Goal: Task Accomplishment & Management: Complete application form

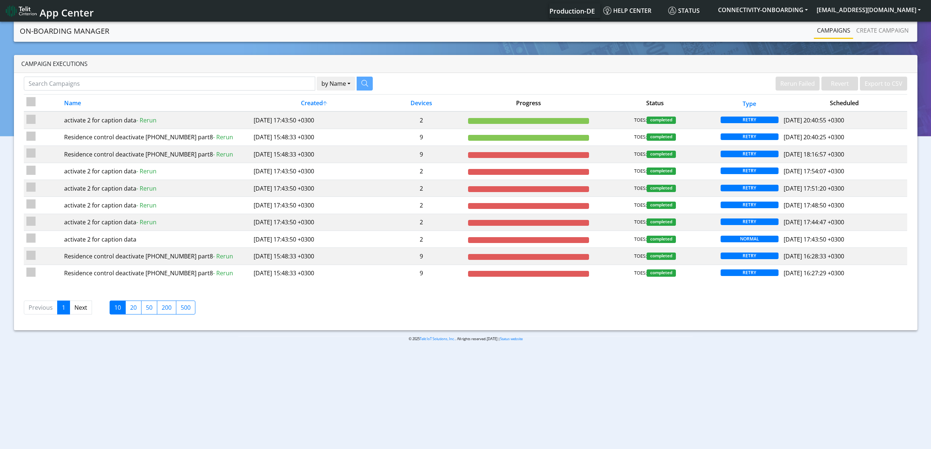
click at [428, 347] on div "© 2025 Telit IoT Solutions, Inc. . All rights reserved.[DATE] | Status website" at bounding box center [465, 341] width 465 height 11
click at [212, 88] on input "Search Campaigns" at bounding box center [169, 84] width 291 height 14
paste input "27534"
type input "27534"
click at [351, 83] on button "button" at bounding box center [355, 84] width 16 height 14
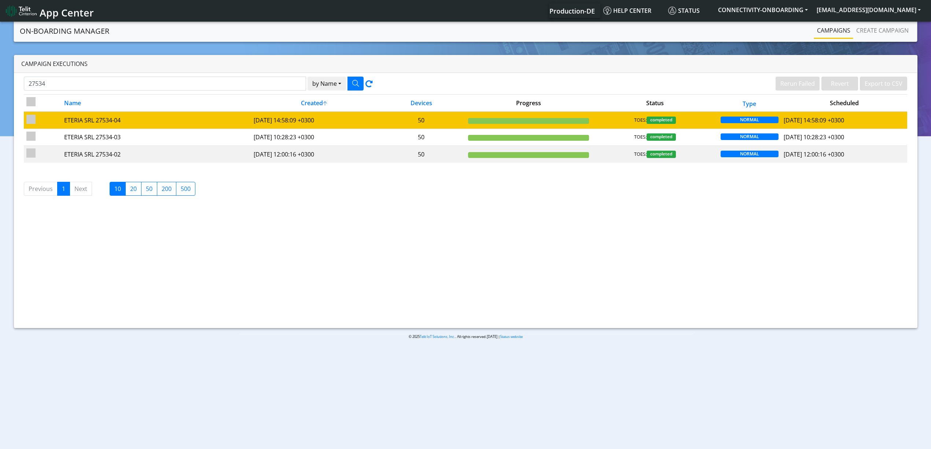
click at [177, 126] on td "ETERIA SRL 27534-04" at bounding box center [156, 119] width 189 height 17
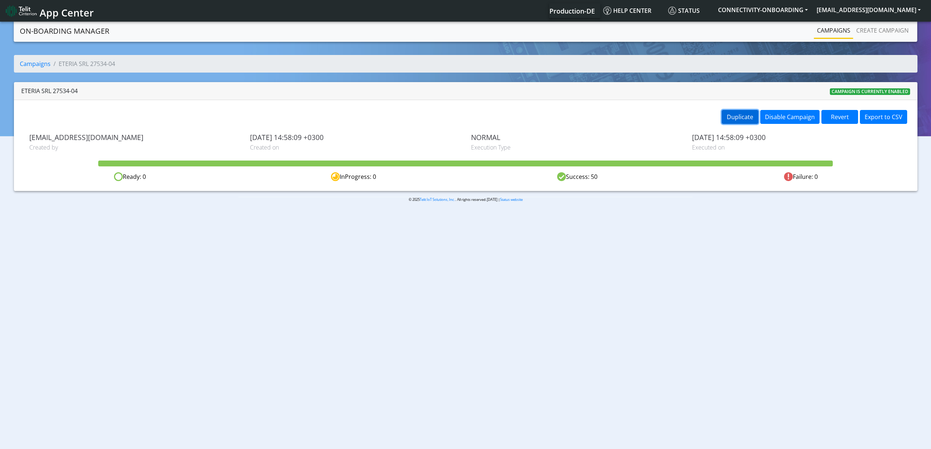
click at [748, 120] on button "Duplicate" at bounding box center [740, 117] width 37 height 14
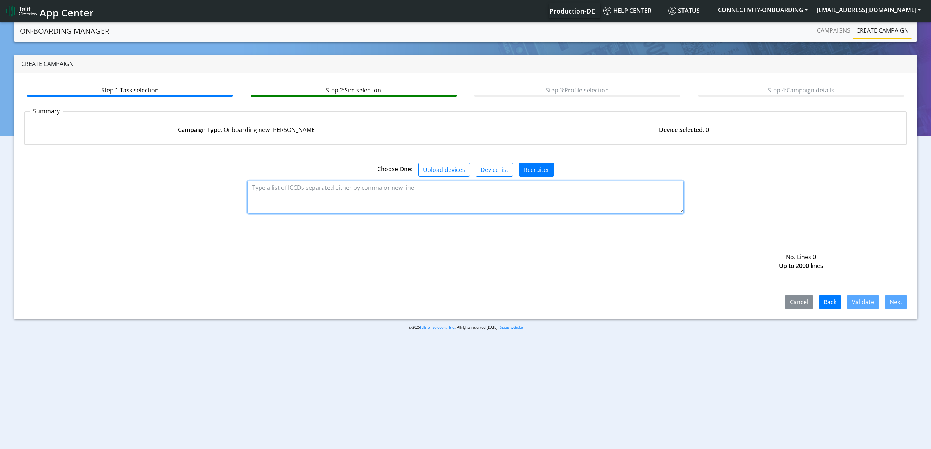
click at [579, 198] on textarea at bounding box center [465, 197] width 436 height 33
paste textarea "89358151000027090623 89358151000027090631 89358151000027090649 8935815100002709…"
type textarea "89358151000027090623 89358151000027090631 89358151000027090649 8935815100002709…"
click at [849, 298] on button "Validate" at bounding box center [863, 302] width 32 height 14
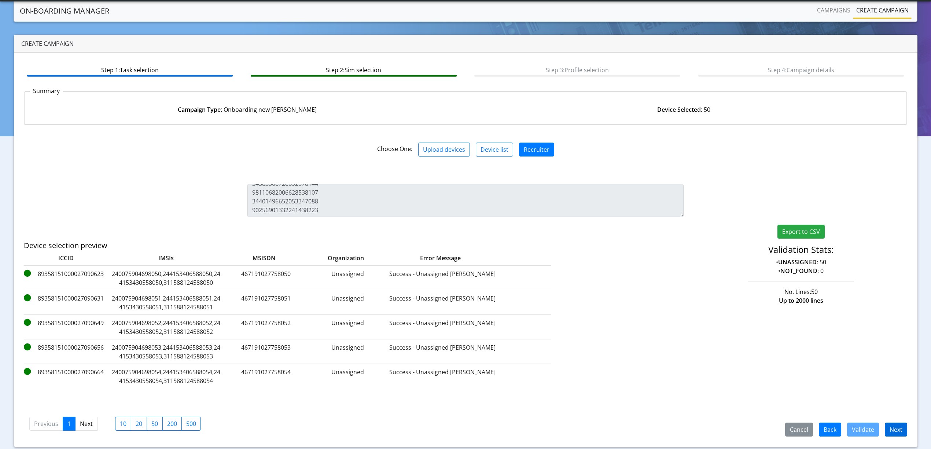
scroll to position [21, 0]
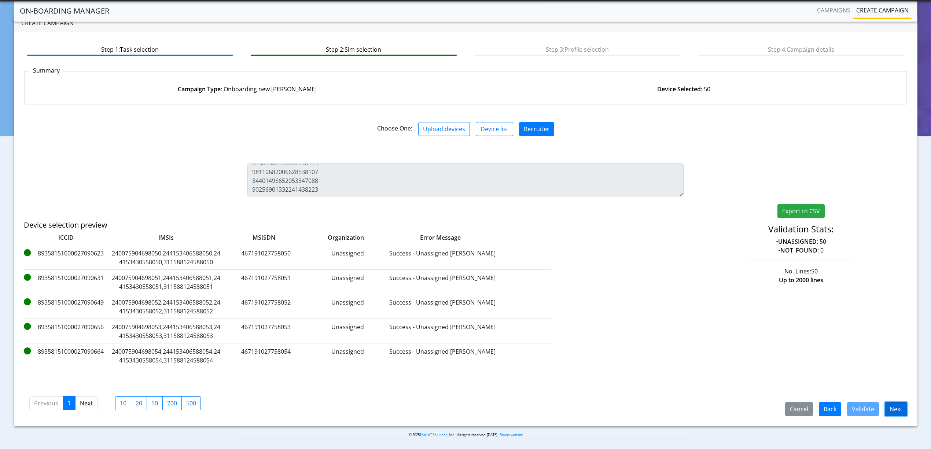
click at [896, 403] on button "Next" at bounding box center [896, 409] width 22 height 14
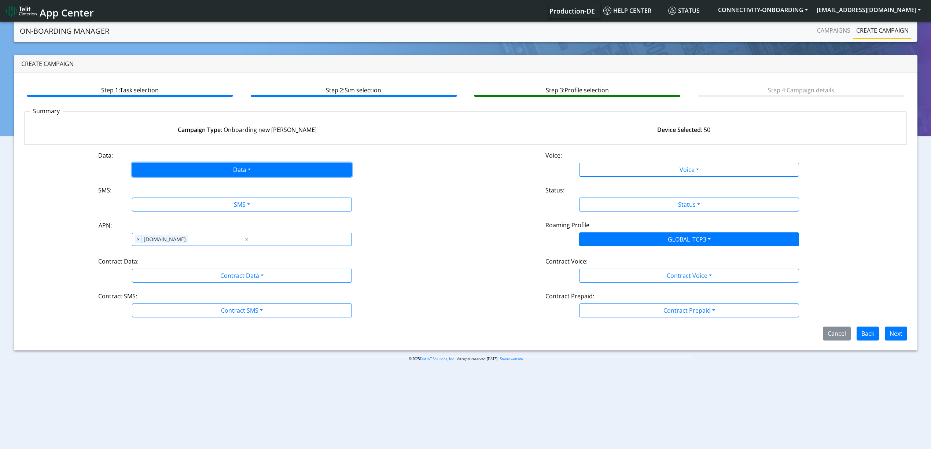
click at [229, 173] on button "Data" at bounding box center [242, 170] width 220 height 14
drag, startPoint x: 182, startPoint y: 199, endPoint x: 185, endPoint y: 202, distance: 3.9
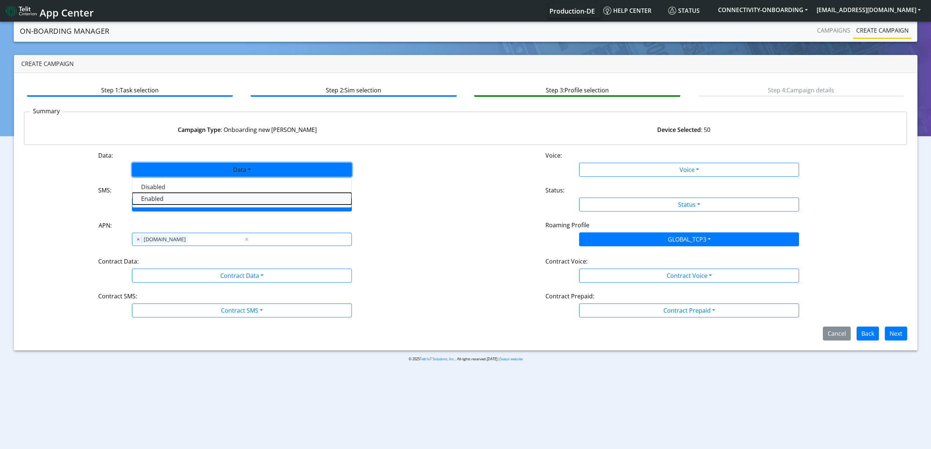
click at [182, 199] on button "Enabled" at bounding box center [241, 199] width 219 height 12
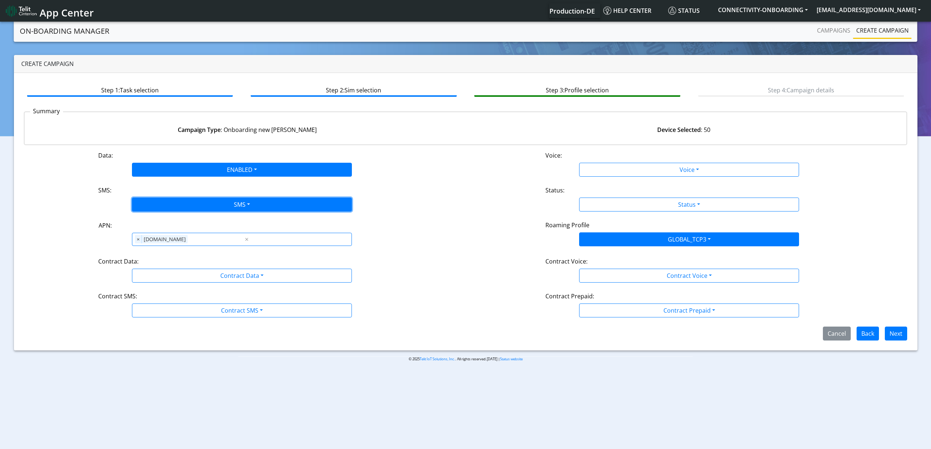
click at [188, 204] on button "SMS" at bounding box center [242, 205] width 220 height 14
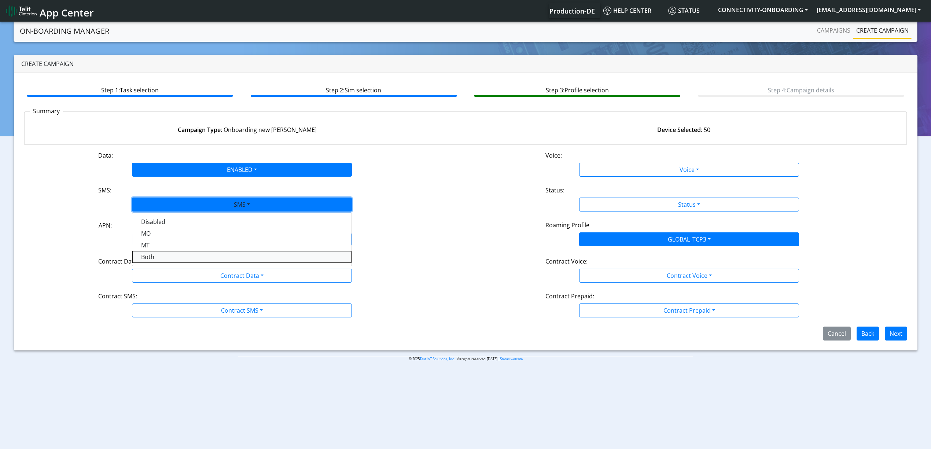
click at [172, 259] on button "Both" at bounding box center [241, 257] width 219 height 12
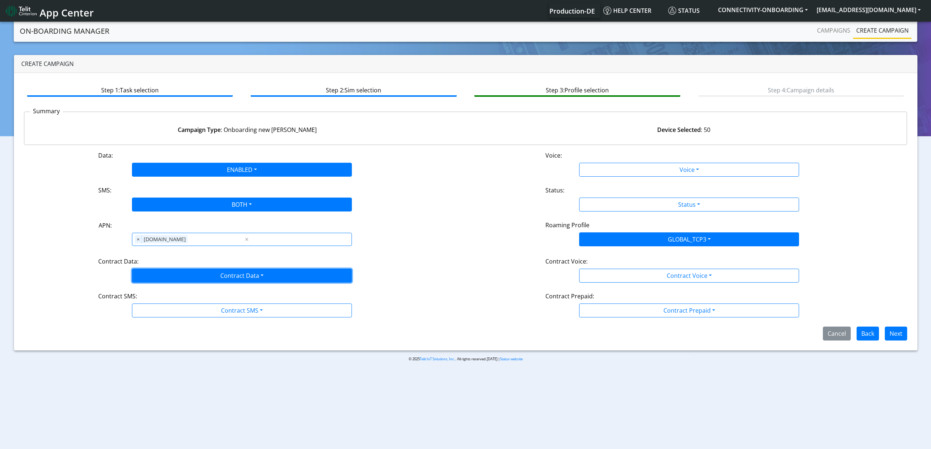
click at [180, 278] on button "Contract Data" at bounding box center [242, 276] width 220 height 14
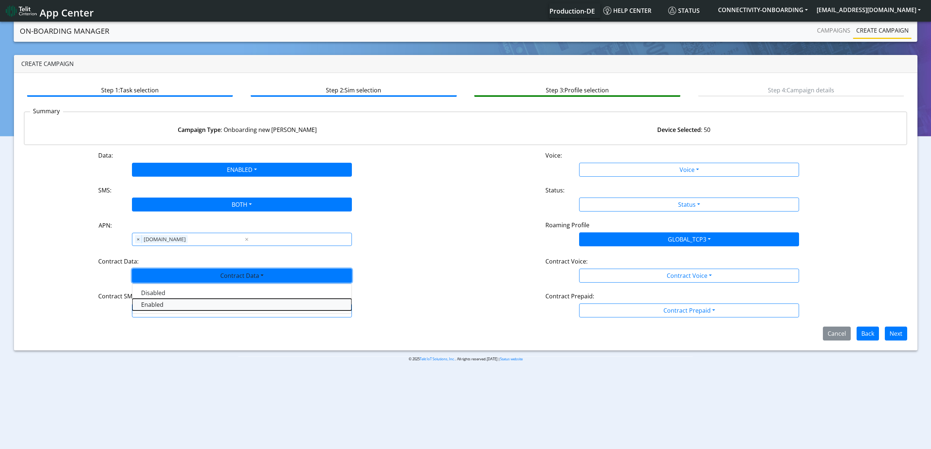
click at [154, 310] on Dataenabled-dropdown "Enabled" at bounding box center [241, 305] width 219 height 12
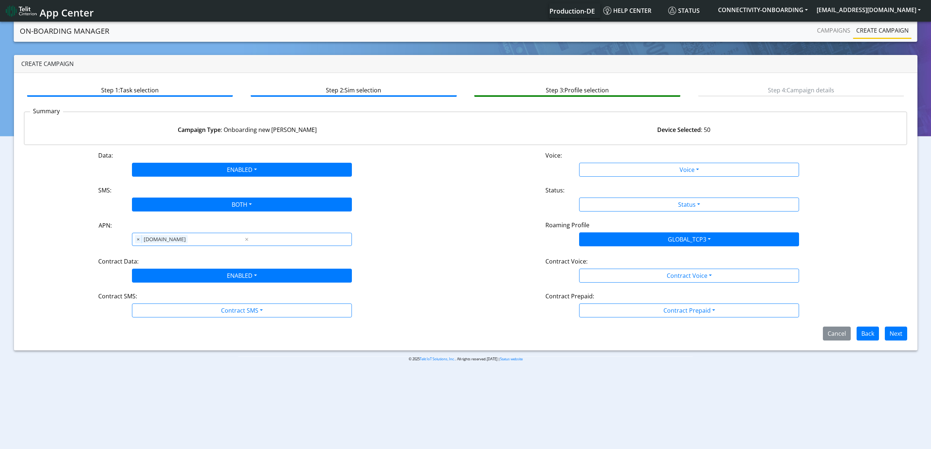
click at [160, 319] on div "Data: ENABLED Disabled Enabled Voice: Voice Disabled Enabled SMS: BOTH Disabled…" at bounding box center [466, 245] width 884 height 189
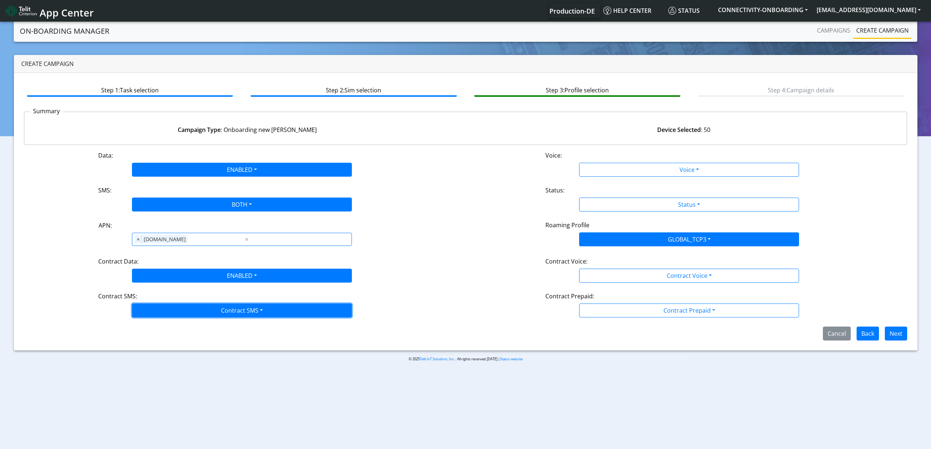
click at [159, 316] on button "Contract SMS" at bounding box center [242, 310] width 220 height 14
click at [157, 362] on SMSboth-dropdown "Both" at bounding box center [241, 363] width 219 height 12
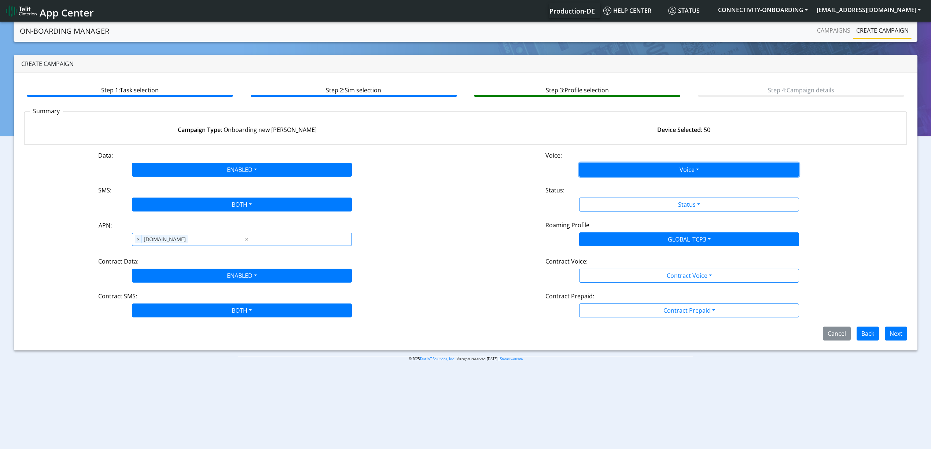
click at [637, 166] on button "Voice" at bounding box center [689, 170] width 220 height 14
click at [609, 182] on button "Disabled" at bounding box center [688, 187] width 219 height 12
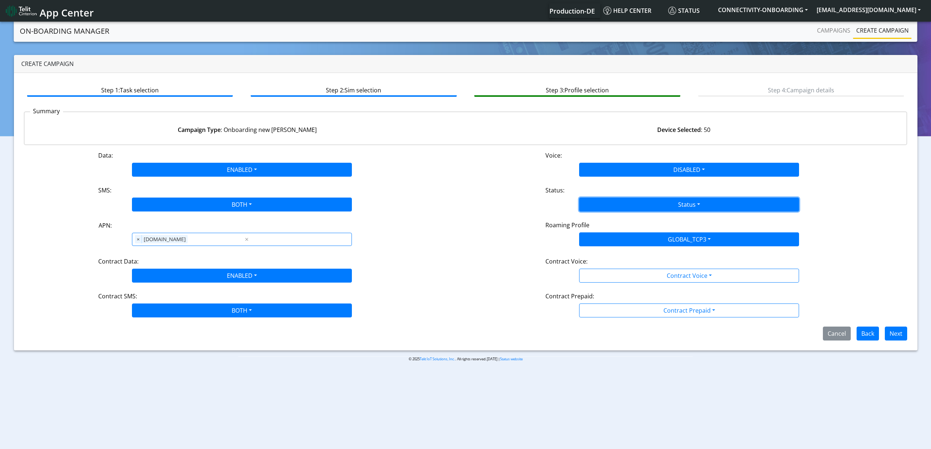
click at [608, 201] on button "Status" at bounding box center [689, 205] width 220 height 14
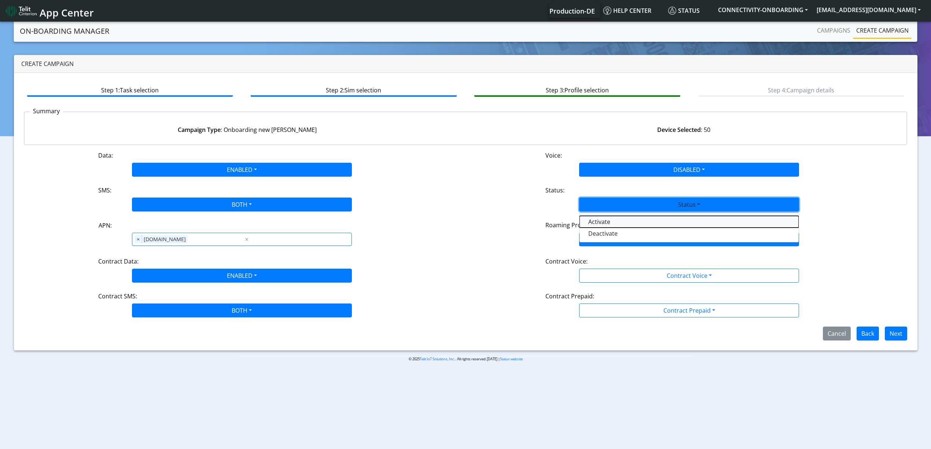
click at [597, 220] on button "Activate" at bounding box center [688, 222] width 219 height 12
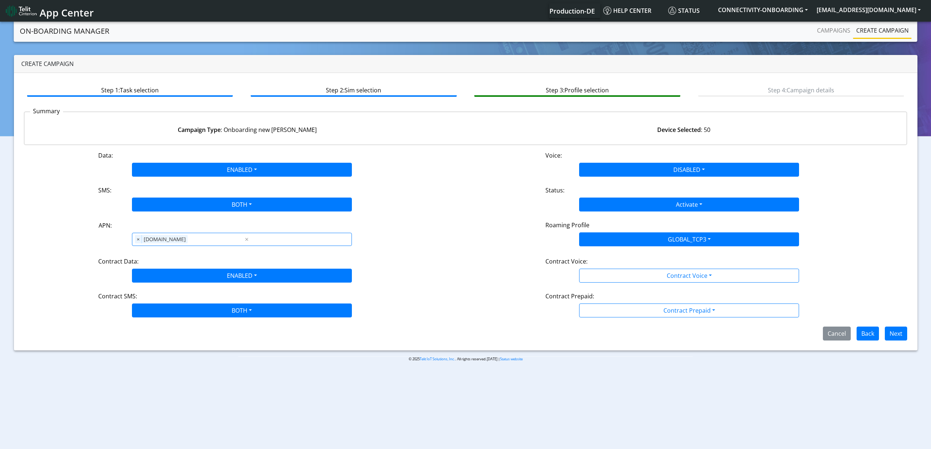
click at [650, 283] on div "Data: ENABLED Disabled Enabled Voice: DISABLED Disabled Enabled SMS: BOTH Disab…" at bounding box center [466, 245] width 884 height 189
click at [606, 290] on div "Data: ENABLED Disabled Enabled Voice: DISABLED Disabled Enabled SMS: BOTH Disab…" at bounding box center [466, 245] width 884 height 189
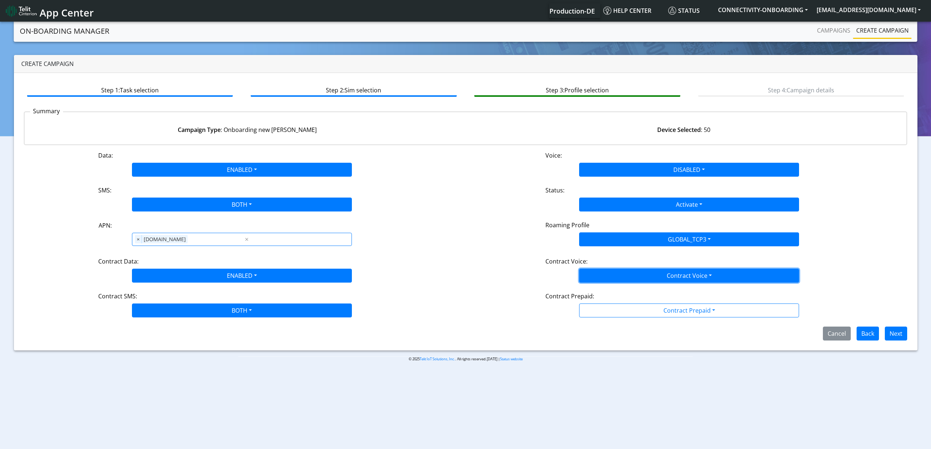
click at [608, 276] on button "Contract Voice" at bounding box center [689, 276] width 220 height 14
click at [607, 290] on Voicedisabled-dropdown "Disabled" at bounding box center [688, 293] width 219 height 12
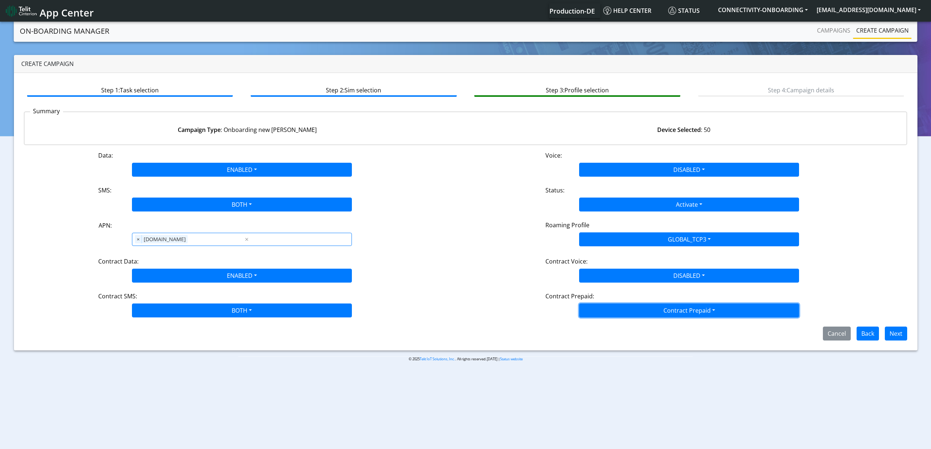
click at [611, 313] on button "Contract Prepaid" at bounding box center [689, 310] width 220 height 14
click at [600, 343] on Prepaidnotprepaid-dropdown "No" at bounding box center [688, 340] width 219 height 12
click at [895, 336] on button "Next" at bounding box center [896, 334] width 22 height 14
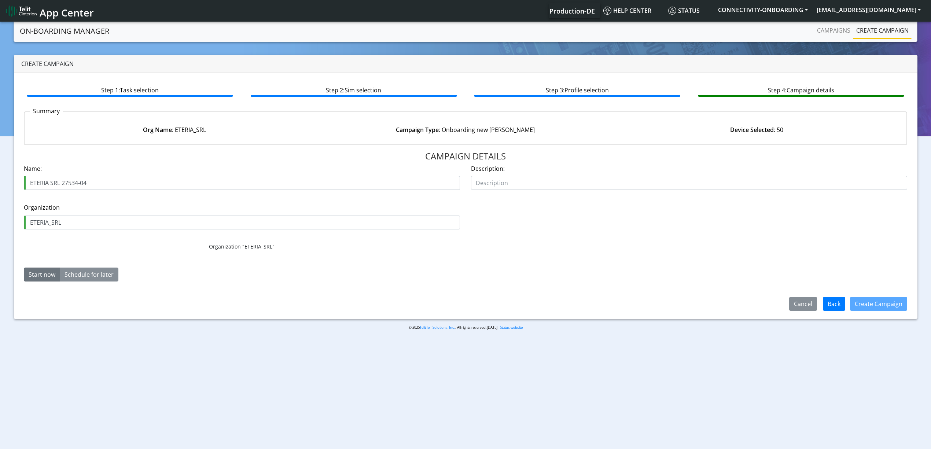
drag, startPoint x: 84, startPoint y: 182, endPoint x: 91, endPoint y: 183, distance: 7.0
click at [91, 183] on input "ETERIA SRL 27534-04" at bounding box center [242, 183] width 436 height 14
type input "ETERIA SRL 27534-05"
click at [865, 310] on button "Create Campaign" at bounding box center [878, 304] width 57 height 14
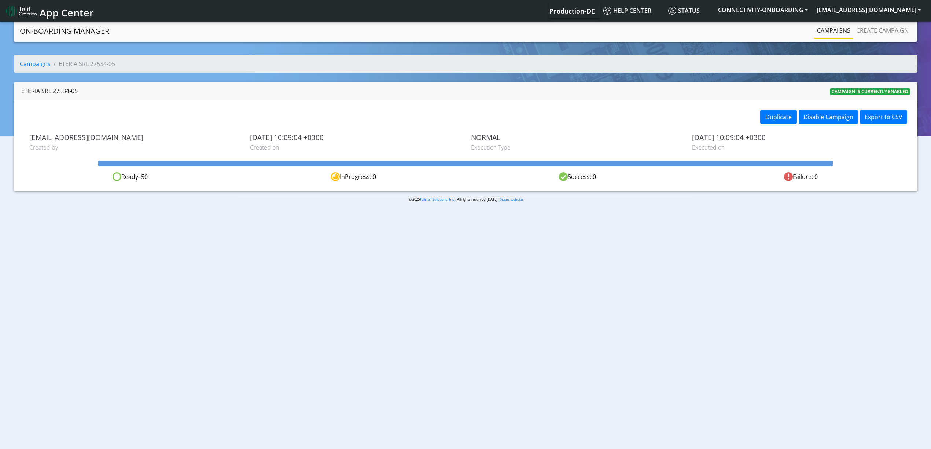
click at [811, 28] on div "Campaigns Create campaign" at bounding box center [745, 31] width 333 height 16
click at [817, 29] on link "Campaigns" at bounding box center [833, 30] width 39 height 15
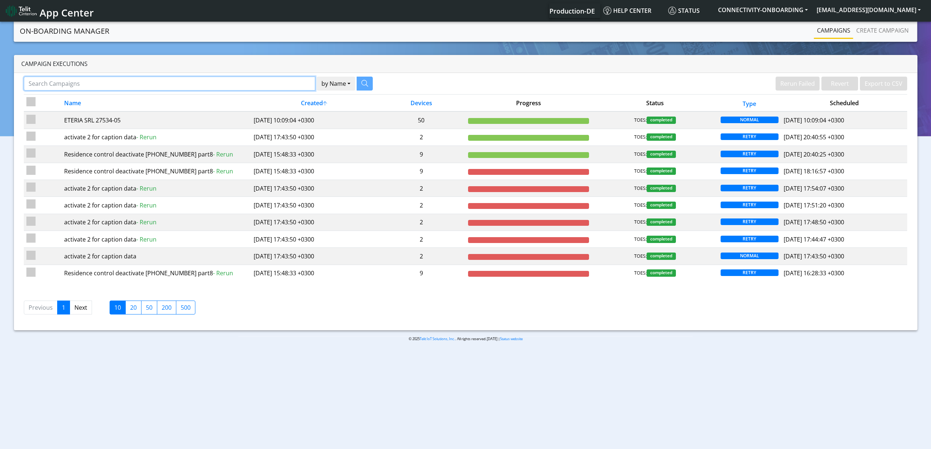
click at [262, 89] on input "Search Campaigns" at bounding box center [169, 84] width 291 height 14
paste input "15539"
type input "15539"
click at [360, 84] on button "button" at bounding box center [355, 84] width 16 height 14
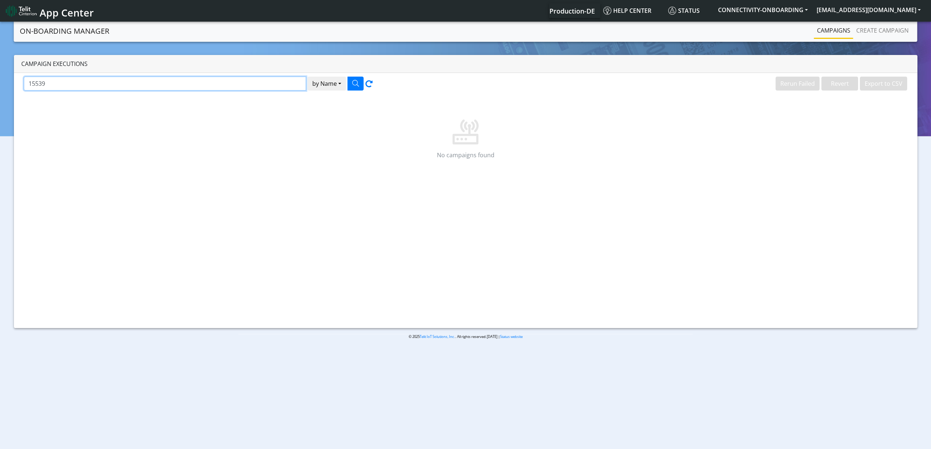
click at [265, 80] on input "15539" at bounding box center [165, 84] width 282 height 14
paste input "Optiqo"
type input "Optiqo"
click at [348, 86] on button "button" at bounding box center [355, 84] width 16 height 14
click at [873, 34] on link "Create campaign" at bounding box center [882, 30] width 58 height 15
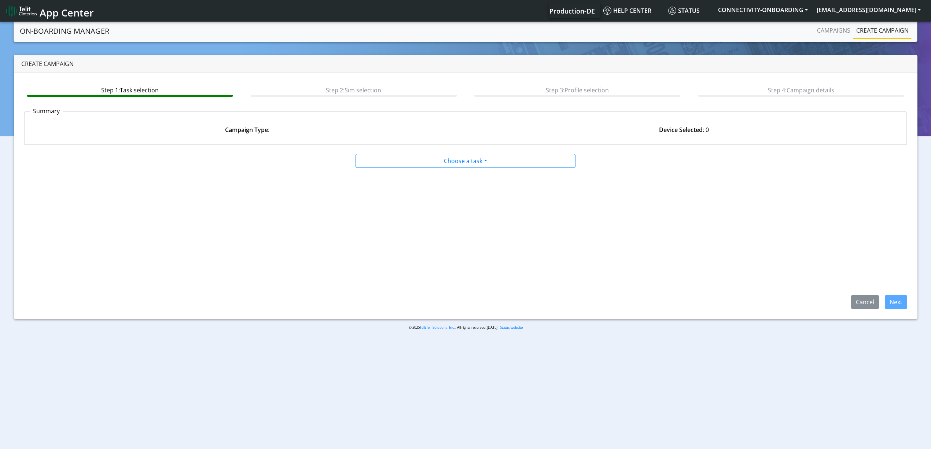
click at [494, 154] on div "Choose a task Onboarding new SIMs Onboarding SGP.22 eUICCs Onboarding SGP.22 Do…" at bounding box center [466, 161] width 220 height 14
click at [461, 168] on div at bounding box center [465, 168] width 447 height 0
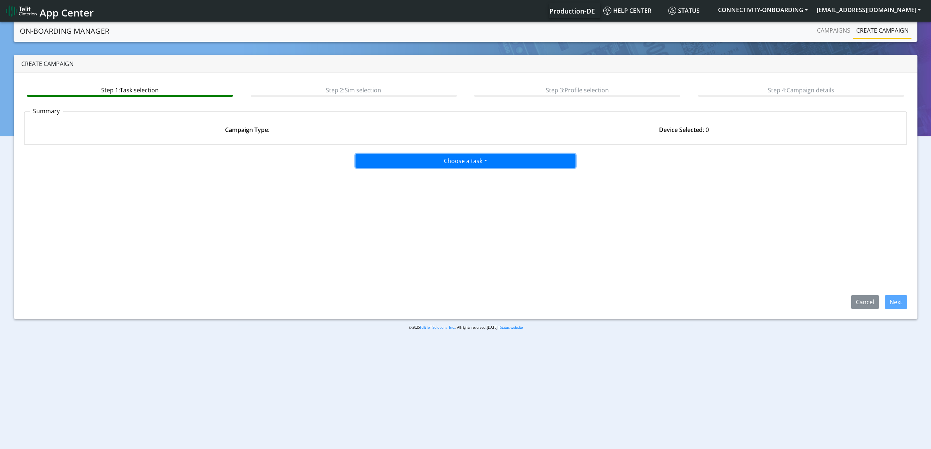
click at [404, 166] on button "Choose a task" at bounding box center [466, 161] width 220 height 14
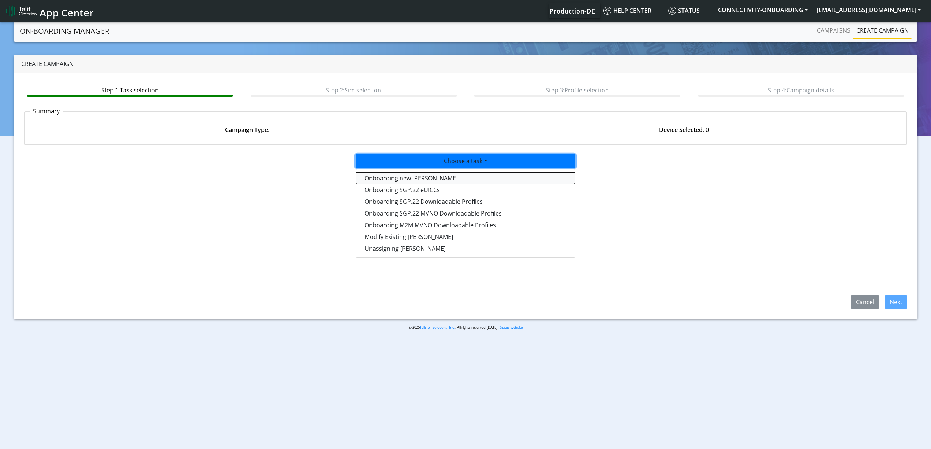
click at [401, 179] on tasktoes-dropdown "Onboarding new SIMs" at bounding box center [465, 178] width 219 height 12
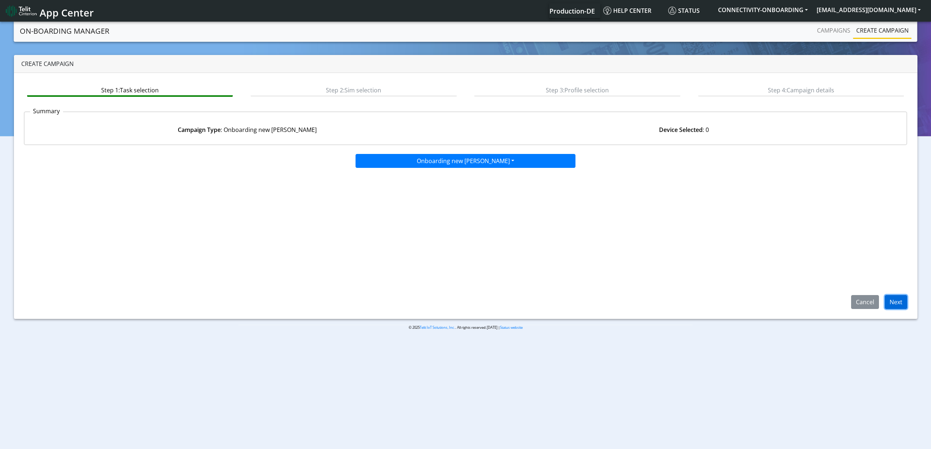
click at [899, 308] on button "Next" at bounding box center [896, 302] width 22 height 14
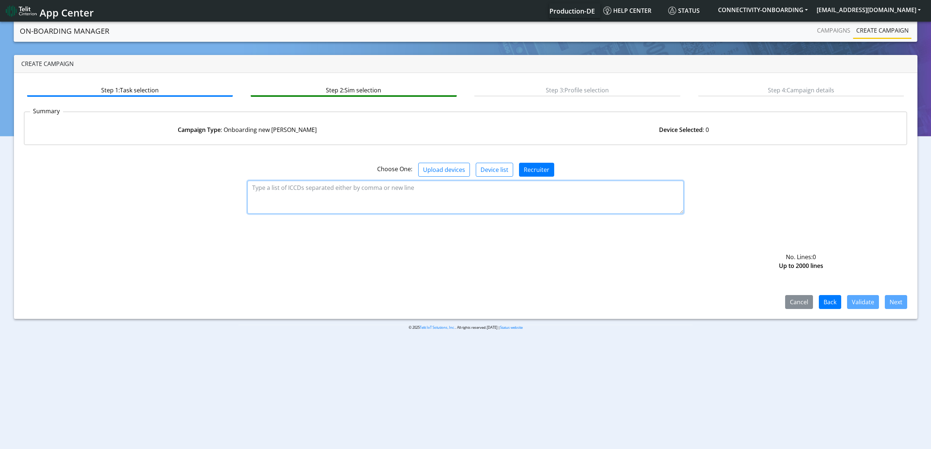
click at [486, 193] on textarea at bounding box center [465, 197] width 436 height 33
paste textarea "89358151000035476236 89358151000035476244 89358151000035476251 8935815100003547…"
type textarea "89358151000035476236 89358151000035476244 89358151000035476251 8935815100003547…"
click at [859, 306] on button "Validate" at bounding box center [863, 302] width 32 height 14
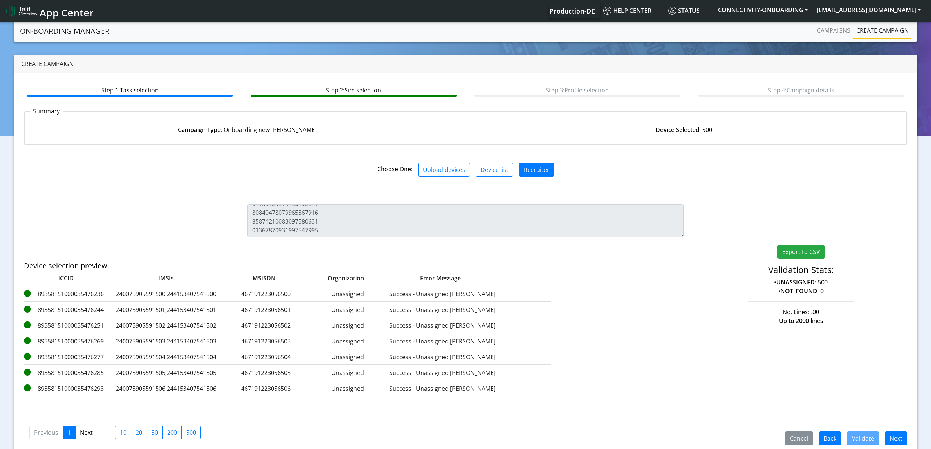
click at [910, 448] on div "Step 1: Task selection Step 2: Sim selection Step 3: Profile selection Step 4: …" at bounding box center [465, 264] width 903 height 383
click at [901, 444] on button "Next" at bounding box center [896, 438] width 22 height 14
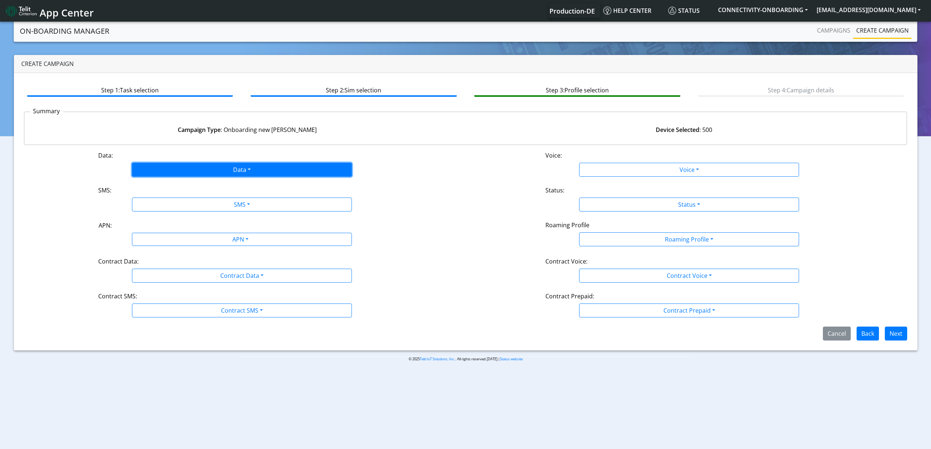
click at [187, 167] on button "Data" at bounding box center [242, 170] width 220 height 14
click at [160, 194] on button "Enabled" at bounding box center [241, 199] width 219 height 12
click at [163, 202] on button "SMS" at bounding box center [242, 205] width 220 height 14
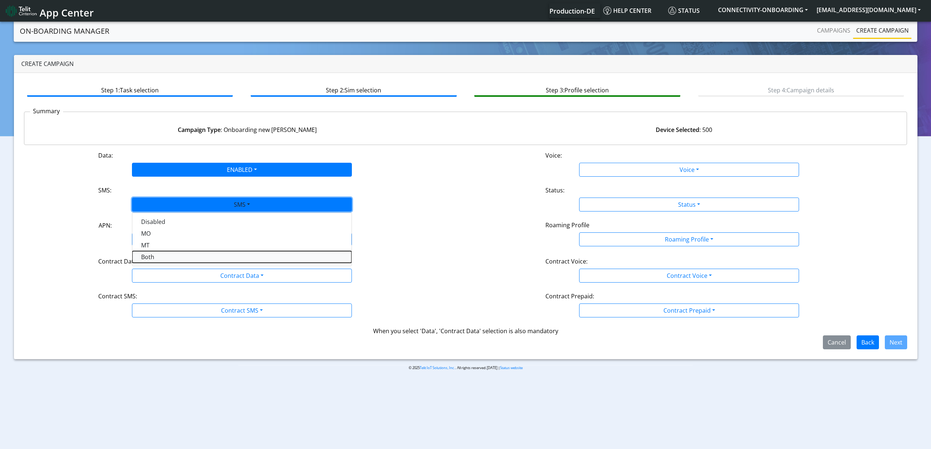
click at [155, 257] on button "Both" at bounding box center [241, 257] width 219 height 12
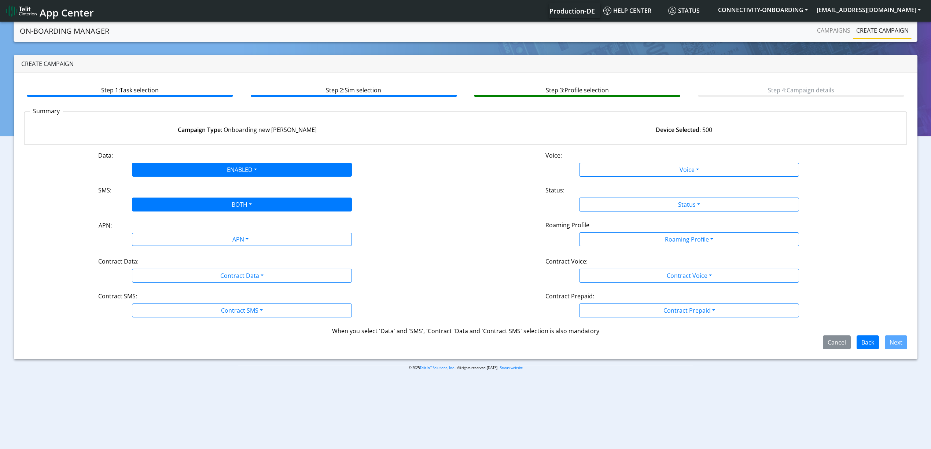
click at [159, 248] on div "Data: ENABLED Disabled Enabled Voice: Voice Disabled Enabled SMS: BOTH Disabled…" at bounding box center [466, 250] width 884 height 198
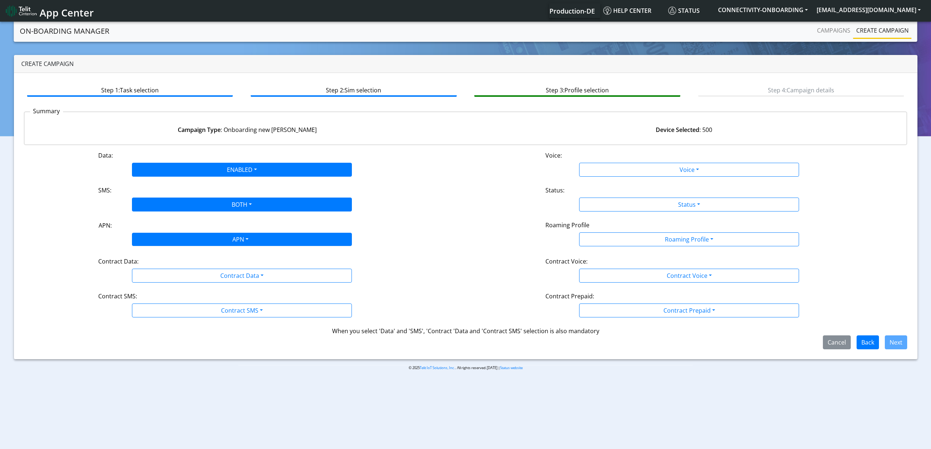
click at [169, 233] on div "APN" at bounding box center [240, 240] width 232 height 14
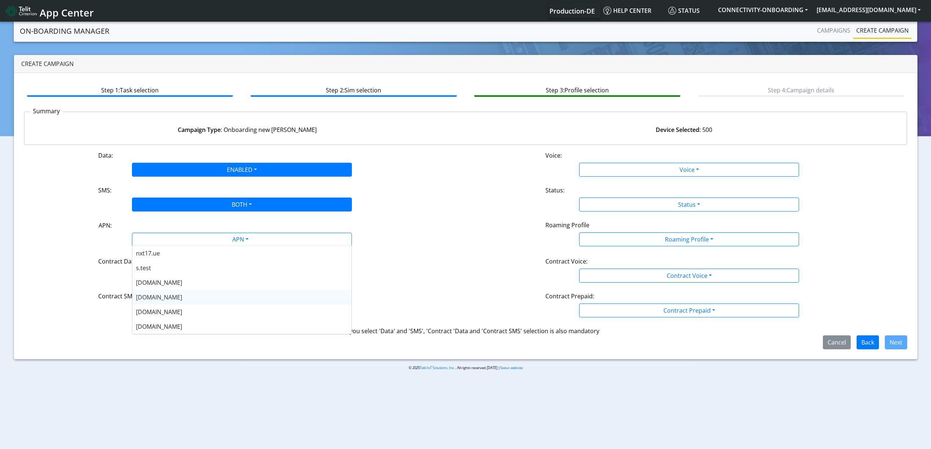
click at [163, 297] on div "nxt20.net" at bounding box center [241, 297] width 219 height 15
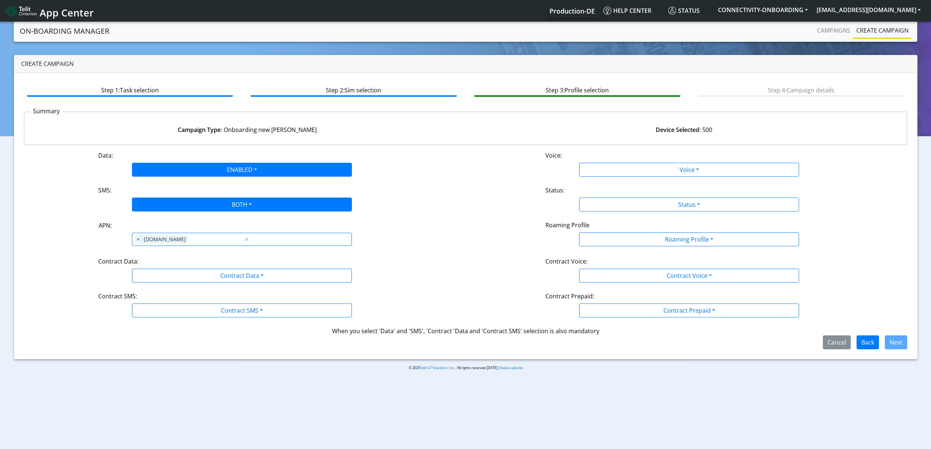
click at [163, 267] on div "Contract Data:" at bounding box center [242, 263] width 298 height 12
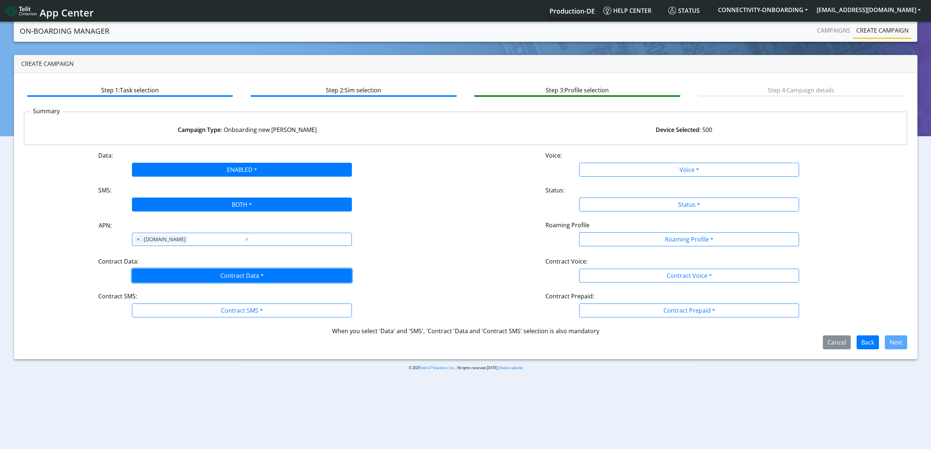
click at [164, 270] on button "Contract Data" at bounding box center [242, 276] width 220 height 14
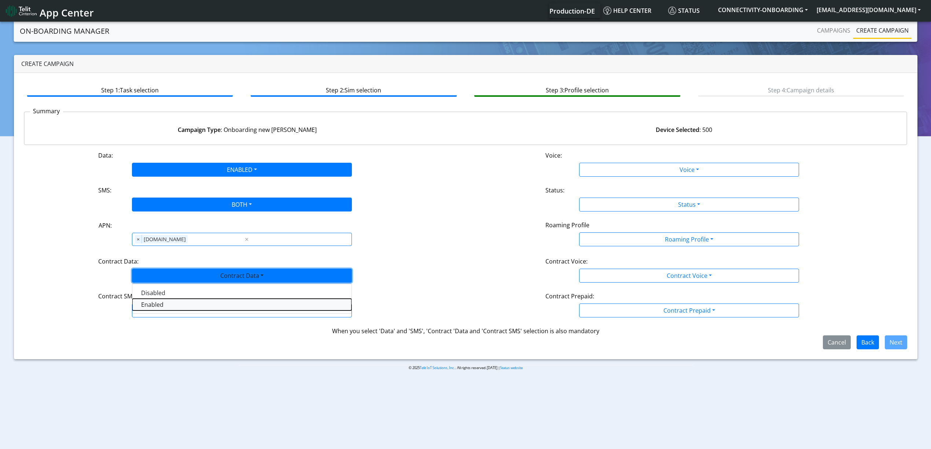
click at [160, 306] on Dataenabled-dropdown "Enabled" at bounding box center [241, 305] width 219 height 12
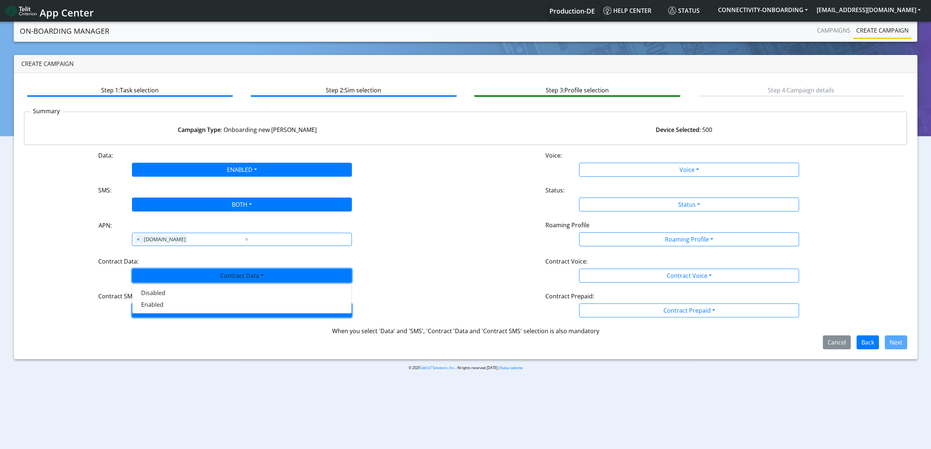
click at [162, 309] on button "Contract SMS" at bounding box center [242, 310] width 220 height 14
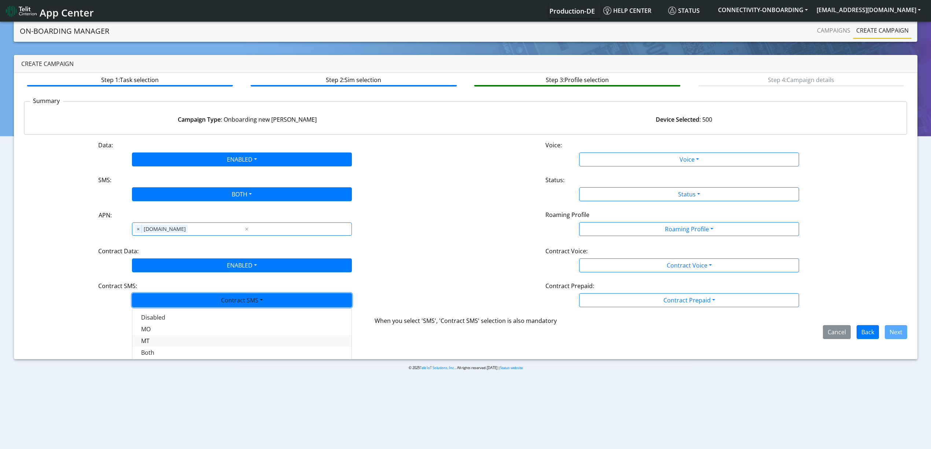
scroll to position [12, 0]
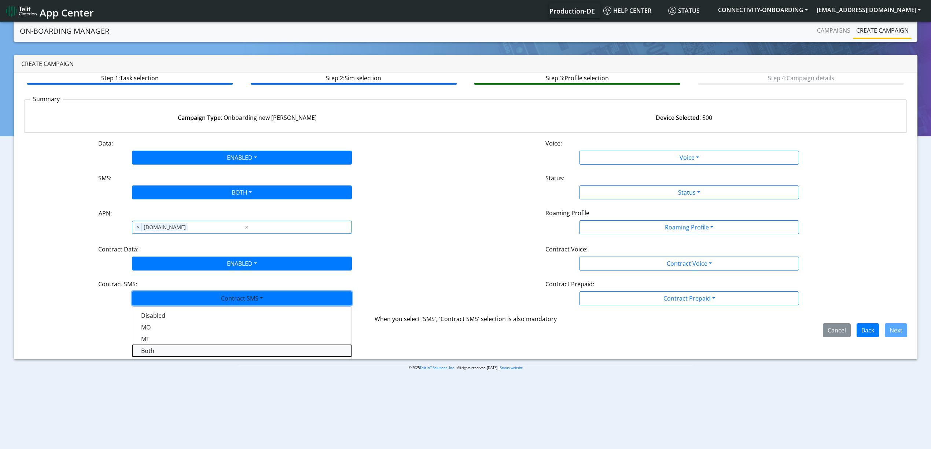
click at [152, 349] on SMSboth-dropdown "Both" at bounding box center [241, 351] width 219 height 12
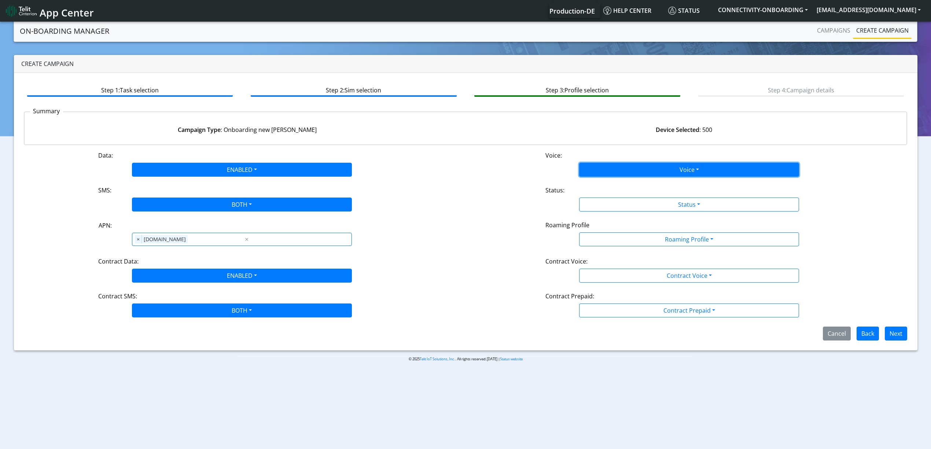
click at [626, 163] on button "Voice" at bounding box center [689, 170] width 220 height 14
click at [612, 190] on button "Disabled" at bounding box center [688, 187] width 219 height 12
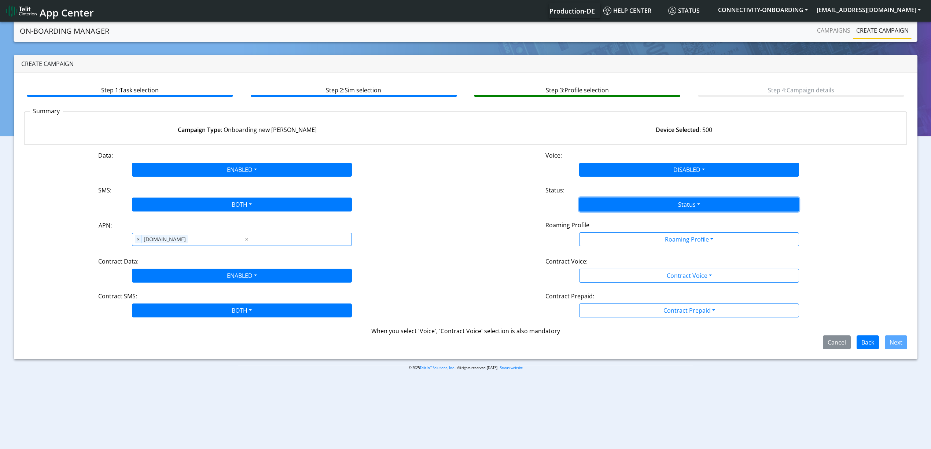
click at [613, 198] on button "Status" at bounding box center [689, 205] width 220 height 14
click at [609, 223] on button "Activate" at bounding box center [688, 222] width 219 height 12
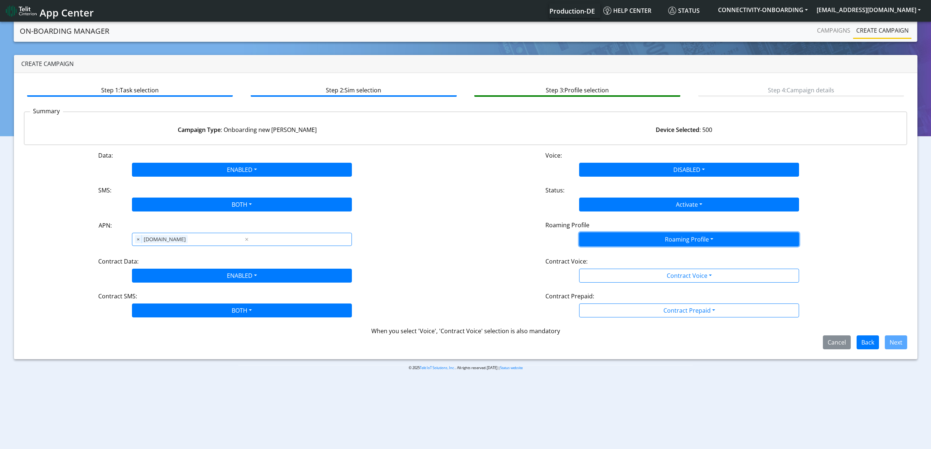
click at [609, 246] on button "Roaming Profile" at bounding box center [689, 239] width 220 height 14
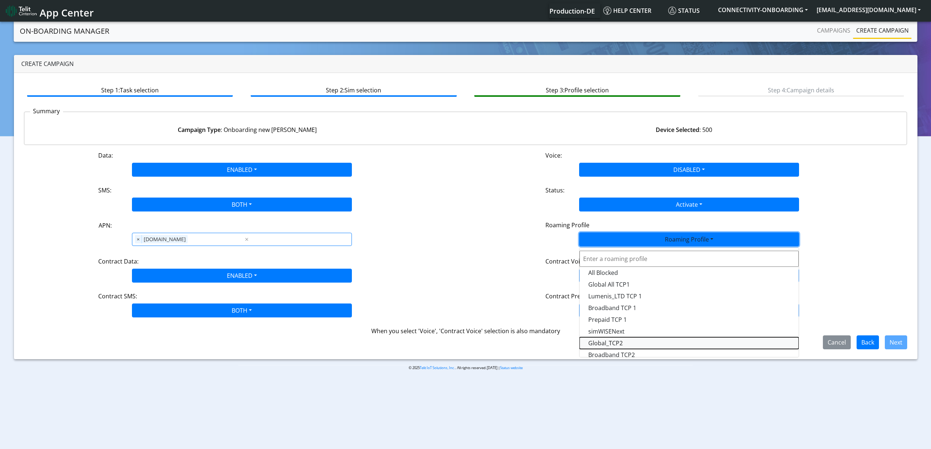
click at [594, 342] on Profile-dropdown "Global_TCP2" at bounding box center [688, 343] width 219 height 12
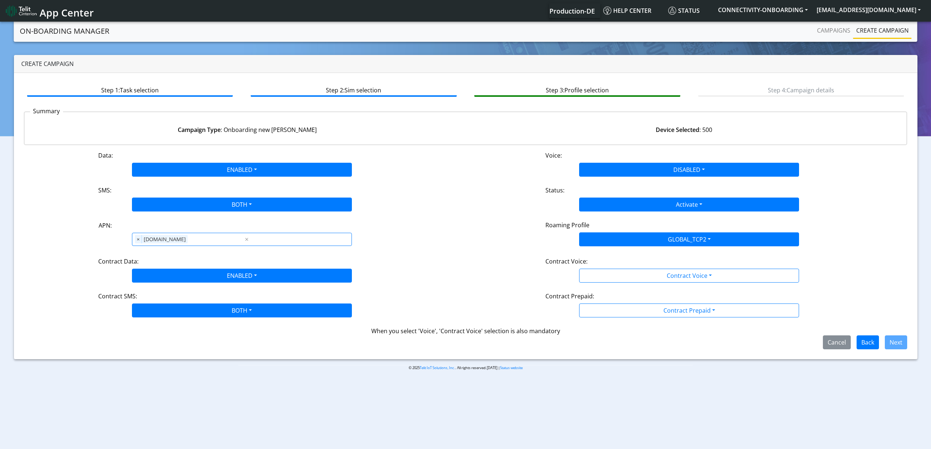
click at [599, 293] on div "Contract Prepaid:" at bounding box center [689, 298] width 298 height 12
click at [597, 283] on div "Data: ENABLED Disabled Enabled Voice: DISABLED Disabled Enabled SMS: BOTH Disab…" at bounding box center [466, 250] width 884 height 198
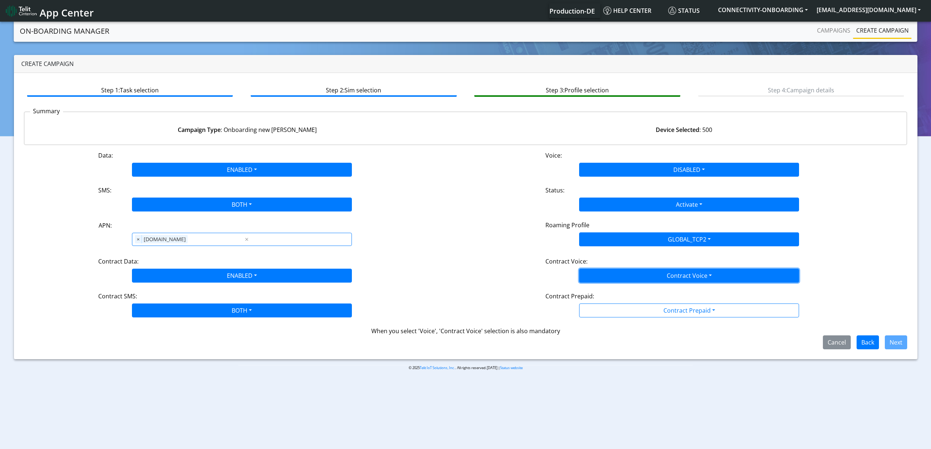
click at [597, 281] on button "Contract Voice" at bounding box center [689, 276] width 220 height 14
click at [599, 289] on Voicedisabled-dropdown "Disabled" at bounding box center [688, 293] width 219 height 12
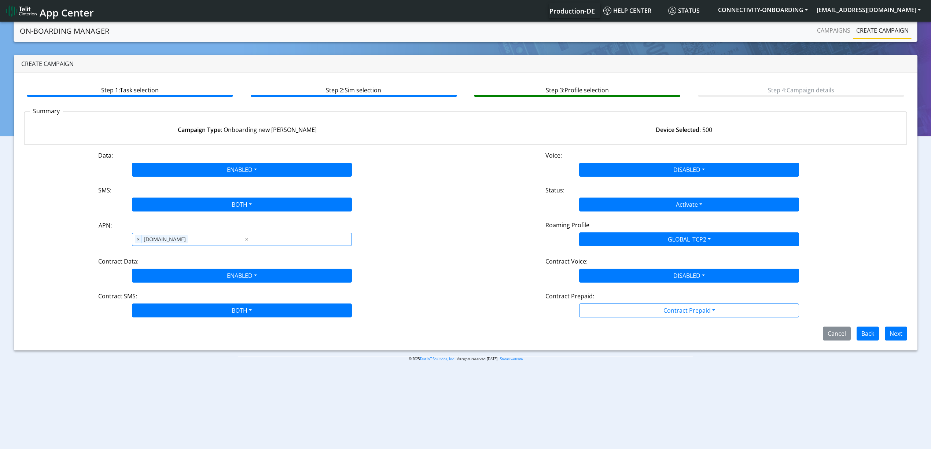
click at [600, 301] on div "Contract Prepaid:" at bounding box center [689, 298] width 298 height 12
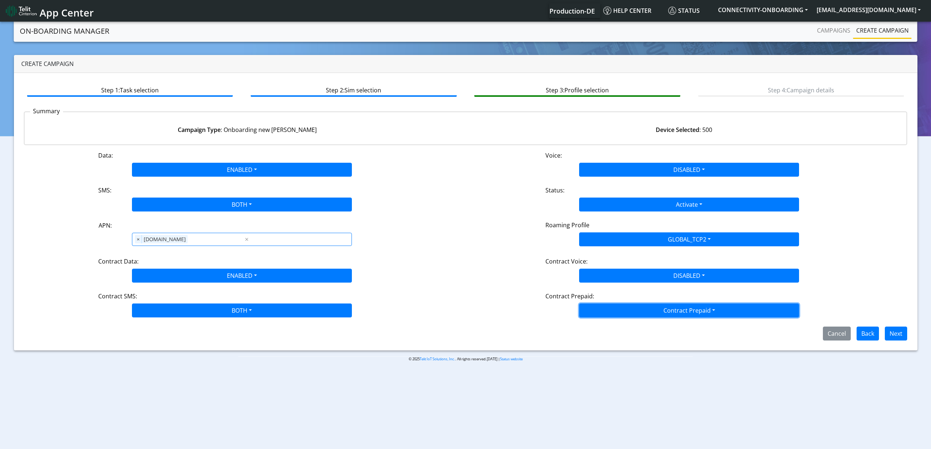
click at [600, 306] on button "Contract Prepaid" at bounding box center [689, 310] width 220 height 14
click at [594, 344] on Prepaidnotprepaid-dropdown "No" at bounding box center [688, 340] width 219 height 12
click at [915, 342] on div "Step 1: Task selection Step 2: Sim selection Step 3: Profile selection Step 4: …" at bounding box center [465, 211] width 903 height 277
click at [902, 339] on button "Next" at bounding box center [896, 334] width 22 height 14
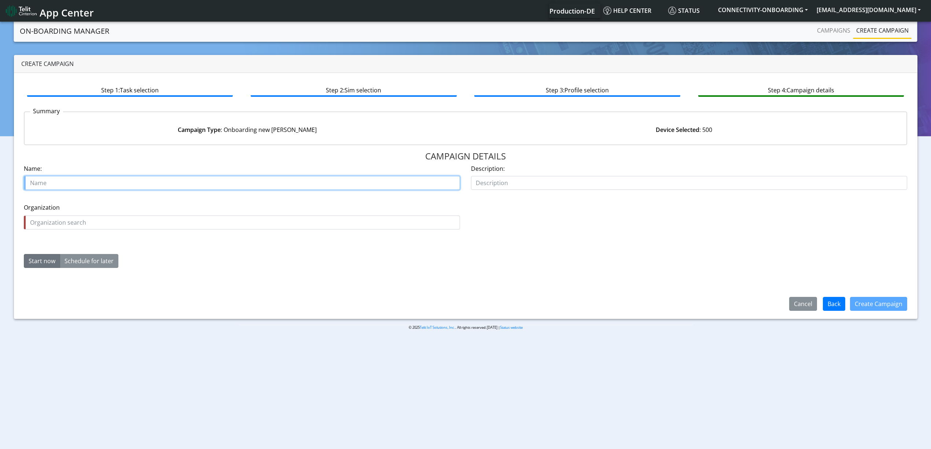
click at [147, 185] on input "text" at bounding box center [242, 183] width 436 height 14
paste input "Optiqo Sweden AB"
paste input "15539-05"
type input "Optiqo Sweden AB 15539-05"
click at [140, 225] on input "text" at bounding box center [242, 223] width 436 height 14
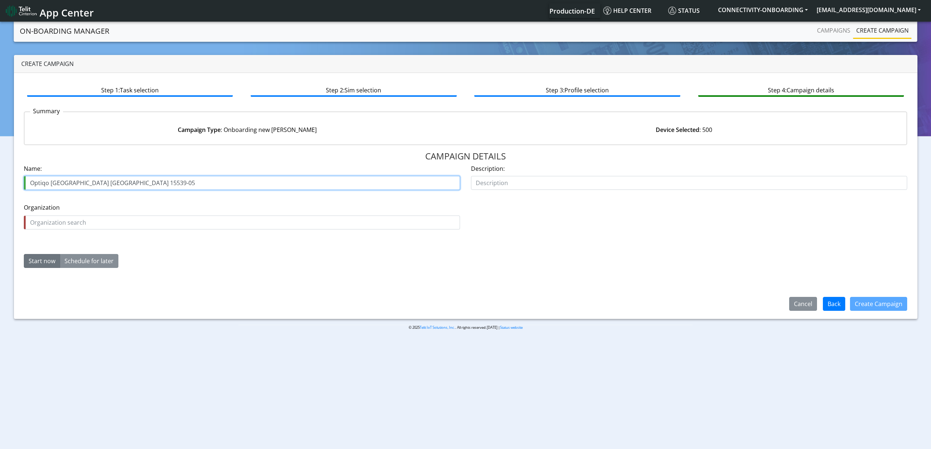
click at [36, 183] on input "Optiqo Sweden AB 15539-05" at bounding box center [242, 183] width 436 height 14
click at [33, 184] on input "Optiqo Sweden AB 15539-05" at bounding box center [242, 183] width 436 height 14
click at [44, 186] on input "Optiqo Sweden AB 15539-05" at bounding box center [242, 183] width 436 height 14
drag, startPoint x: 44, startPoint y: 186, endPoint x: 38, endPoint y: 186, distance: 5.5
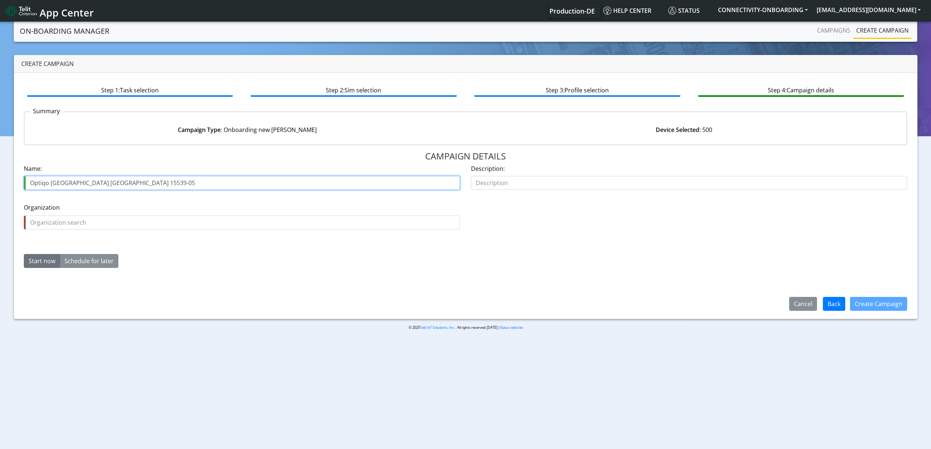
click at [38, 186] on input "Optiqo Sweden AB 15539-05" at bounding box center [242, 183] width 436 height 14
click at [65, 222] on input "text" at bounding box center [242, 223] width 436 height 14
paste input "Optiqo"
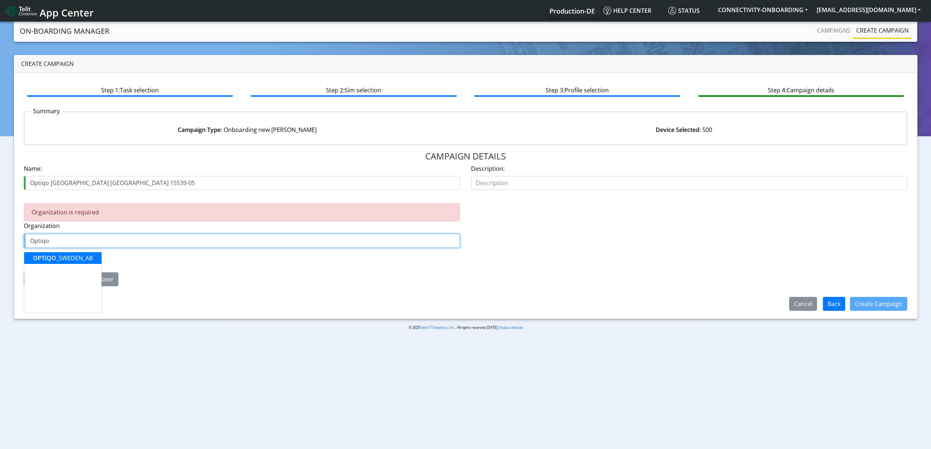
click at [57, 261] on ngb-highlight "OPTIQO _SWEDEN_AB" at bounding box center [63, 258] width 60 height 8
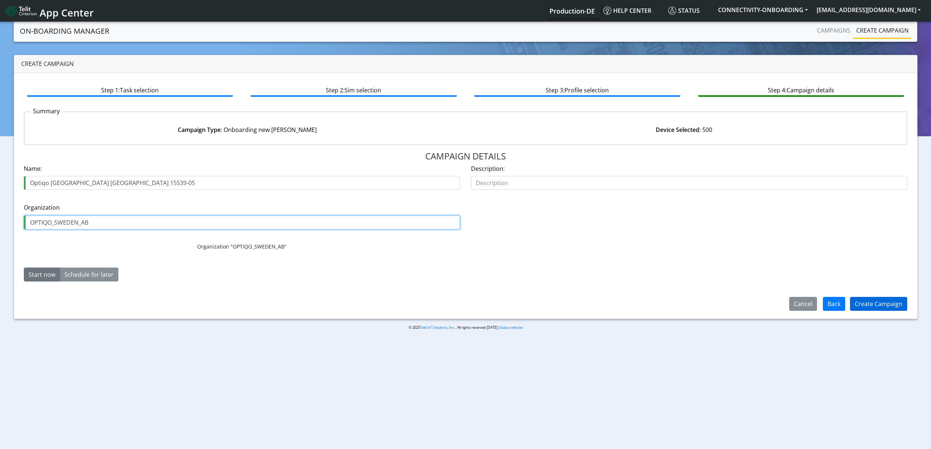
type input "OPTIQO_SWEDEN_AB"
click at [855, 307] on button "Create Campaign" at bounding box center [878, 304] width 57 height 14
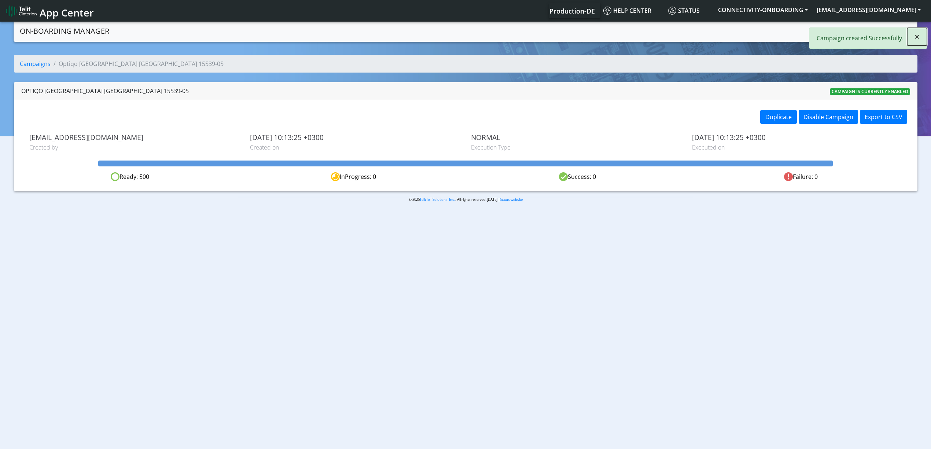
click at [917, 41] on span "×" at bounding box center [916, 36] width 5 height 12
click at [835, 37] on link "Campaigns" at bounding box center [833, 30] width 39 height 15
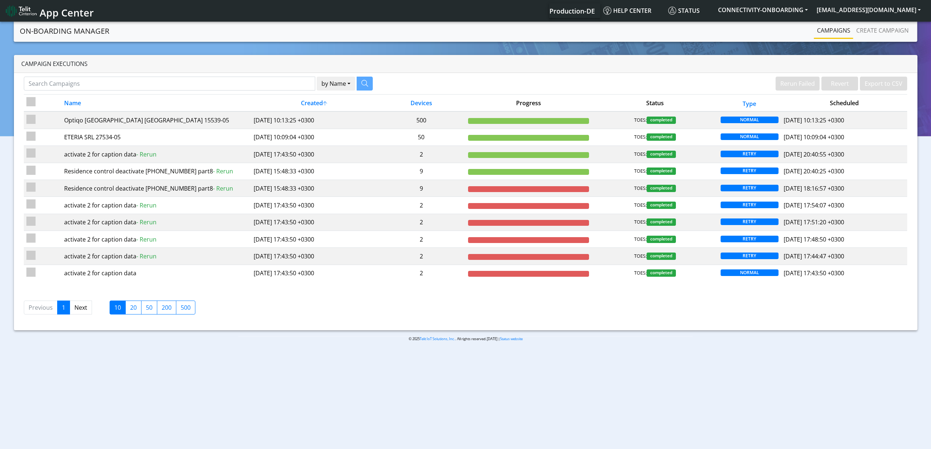
click at [229, 75] on div "by Name Name Device Rerun Failed Revert Export to CSV Name Created Devices Prog…" at bounding box center [465, 201] width 903 height 257
click at [240, 88] on input "Search Campaigns" at bounding box center [169, 84] width 291 height 14
paste input "Imagine"
type input "Imagine"
click at [352, 85] on icon "button" at bounding box center [355, 83] width 7 height 7
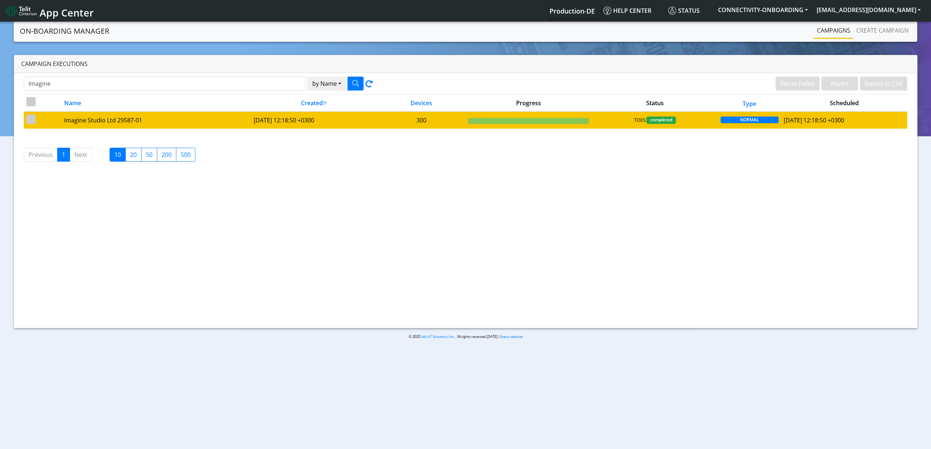
click at [154, 128] on td "Imagine Studio Ltd 29587-01" at bounding box center [156, 119] width 189 height 17
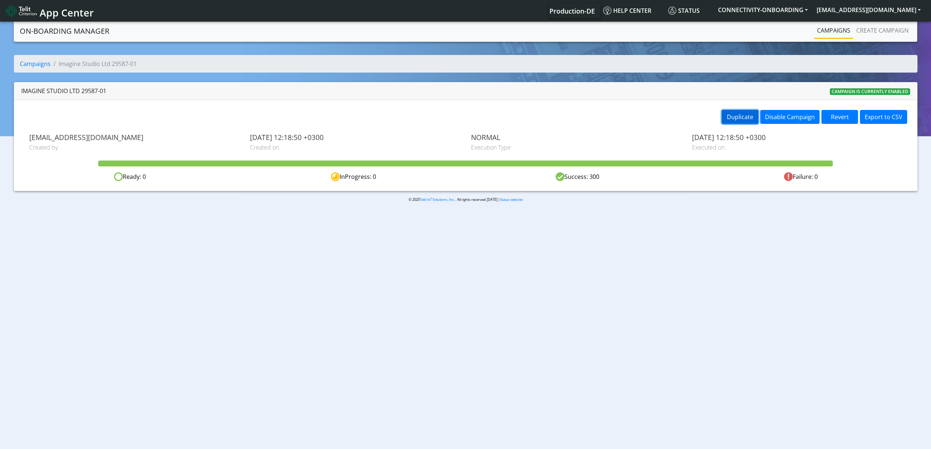
click at [728, 120] on button "Duplicate" at bounding box center [740, 117] width 37 height 14
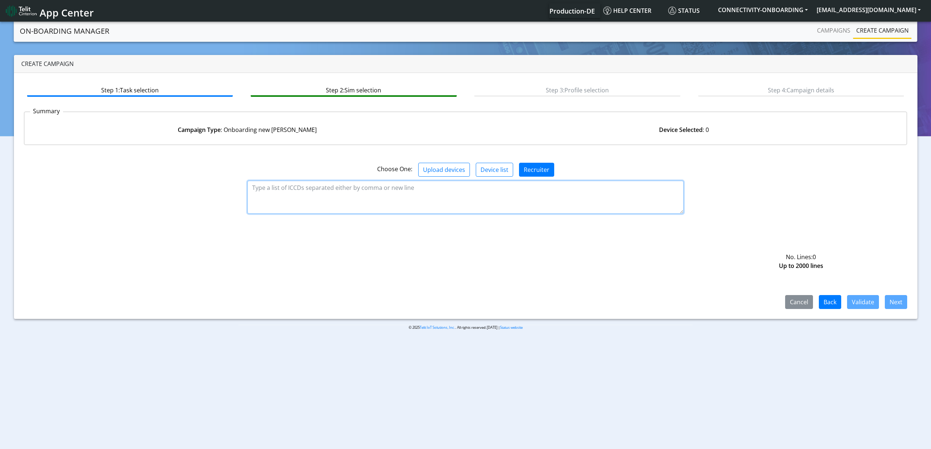
click at [610, 194] on textarea at bounding box center [465, 197] width 436 height 33
paste textarea "89358151000032123732 89358151000032123740 89358151000032123757 8935815100003212…"
type textarea "89358151000032123732 89358151000032123740 89358151000032123757 8935815100003212…"
click at [861, 294] on div "Cancel Back Validate Next" at bounding box center [466, 266] width 884 height 85
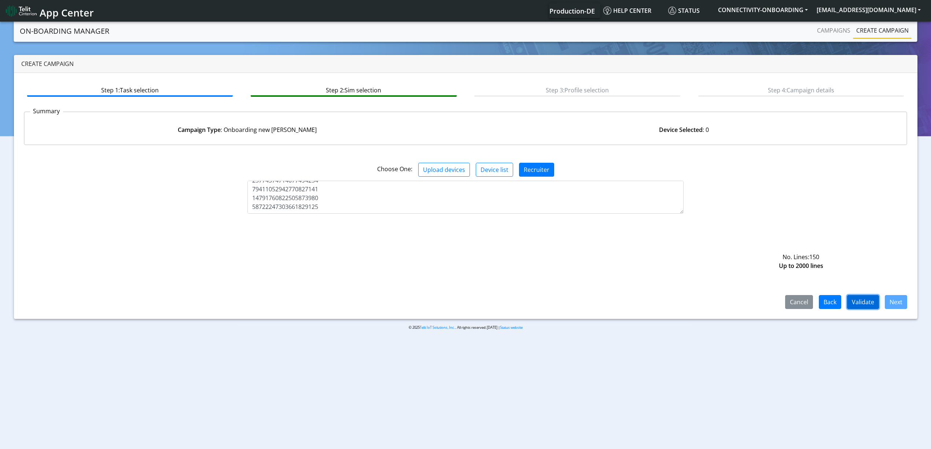
click at [863, 302] on button "Validate" at bounding box center [863, 302] width 32 height 14
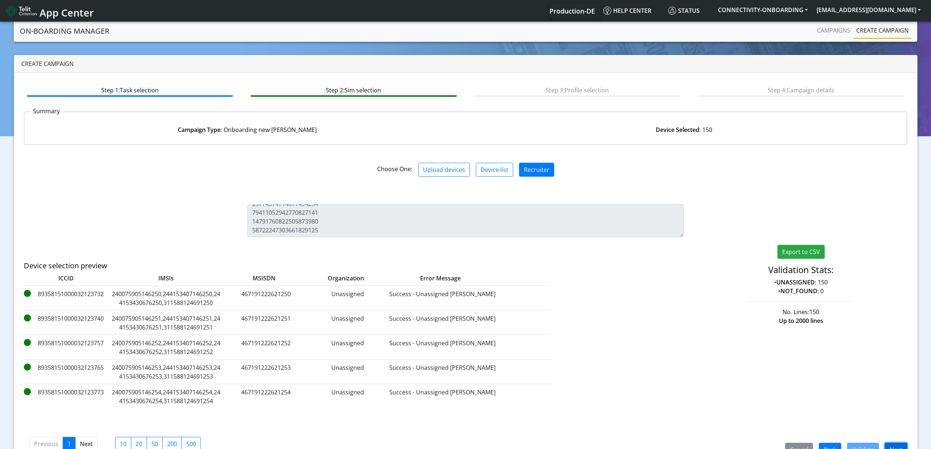
click at [896, 447] on button "Next" at bounding box center [896, 450] width 22 height 14
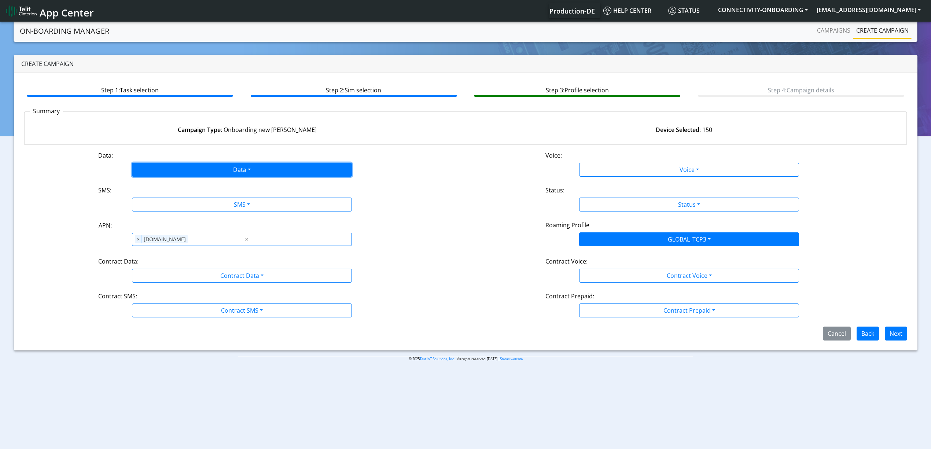
click at [217, 170] on button "Data" at bounding box center [242, 170] width 220 height 14
click at [178, 201] on button "Enabled" at bounding box center [241, 199] width 219 height 12
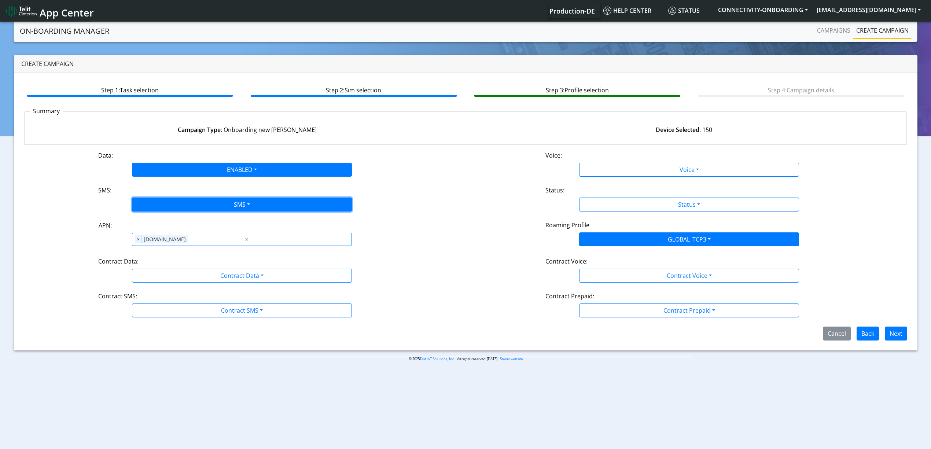
click at [179, 201] on button "SMS" at bounding box center [242, 205] width 220 height 14
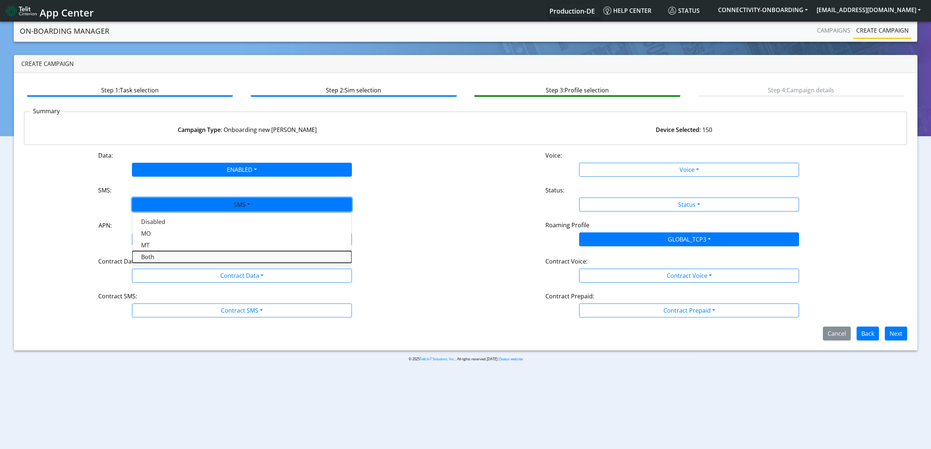
click at [169, 256] on button "Both" at bounding box center [241, 257] width 219 height 12
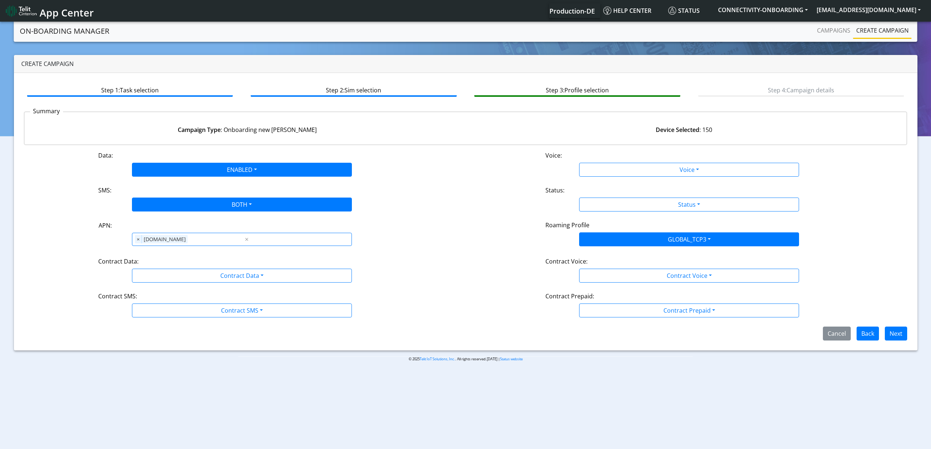
click at [181, 256] on div "Data: ENABLED Disabled Enabled Voice: Voice Disabled Enabled SMS: BOTH Disabled…" at bounding box center [466, 245] width 884 height 189
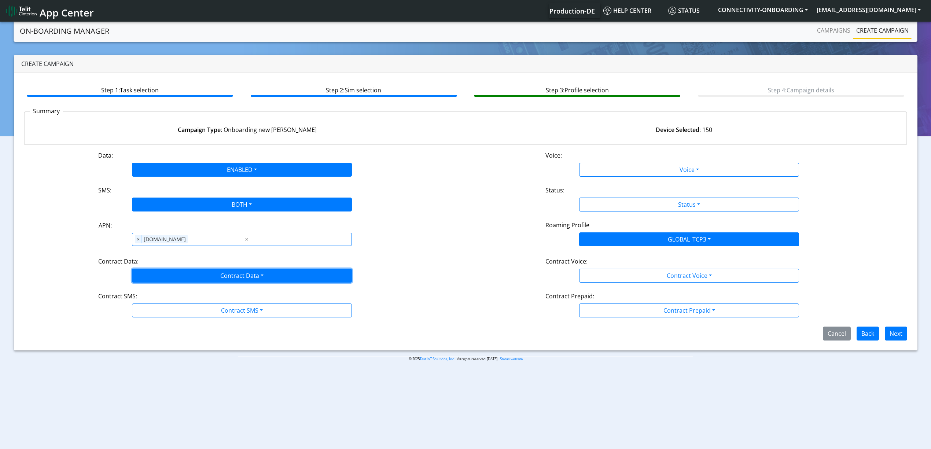
click at [181, 270] on button "Contract Data" at bounding box center [242, 276] width 220 height 14
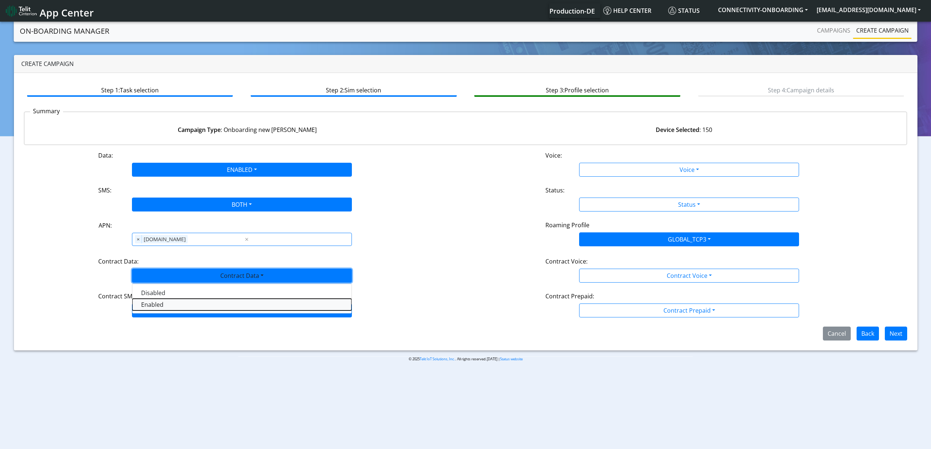
click at [165, 306] on Dataenabled-dropdown "Enabled" at bounding box center [241, 305] width 219 height 12
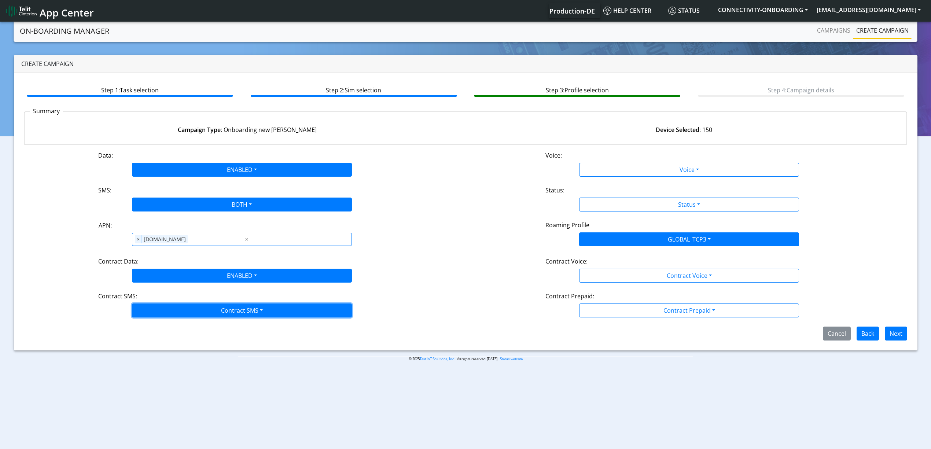
click at [167, 312] on button "Contract SMS" at bounding box center [242, 310] width 220 height 14
click at [155, 363] on SMSboth-dropdown "Both" at bounding box center [241, 363] width 219 height 12
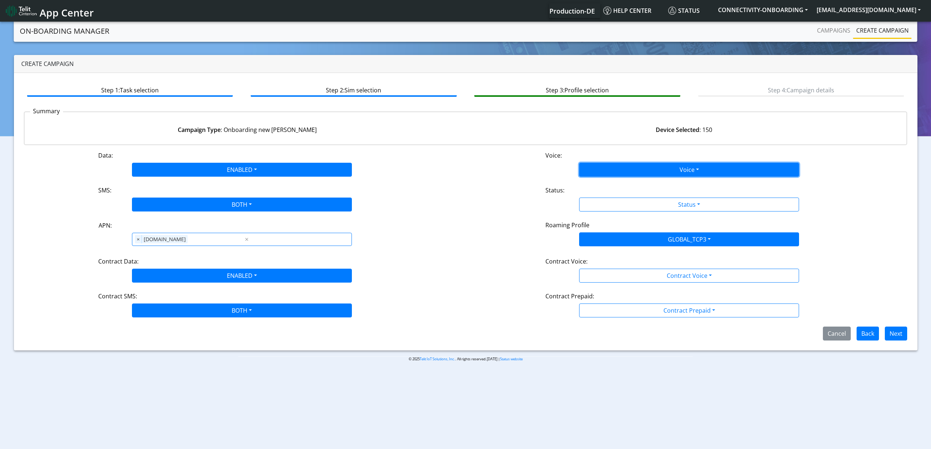
click at [606, 171] on button "Voice" at bounding box center [689, 170] width 220 height 14
click at [603, 183] on button "Disabled" at bounding box center [688, 187] width 219 height 12
click at [609, 196] on div "Status:" at bounding box center [689, 192] width 298 height 12
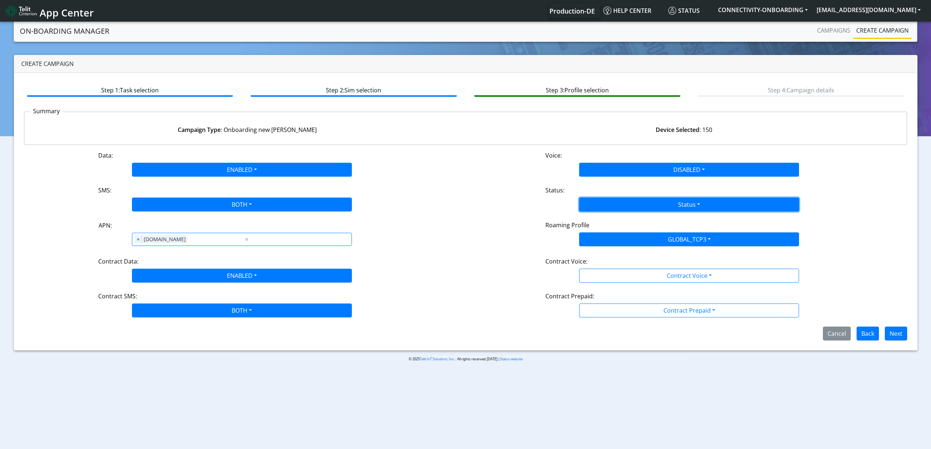
click at [611, 210] on button "Status" at bounding box center [689, 205] width 220 height 14
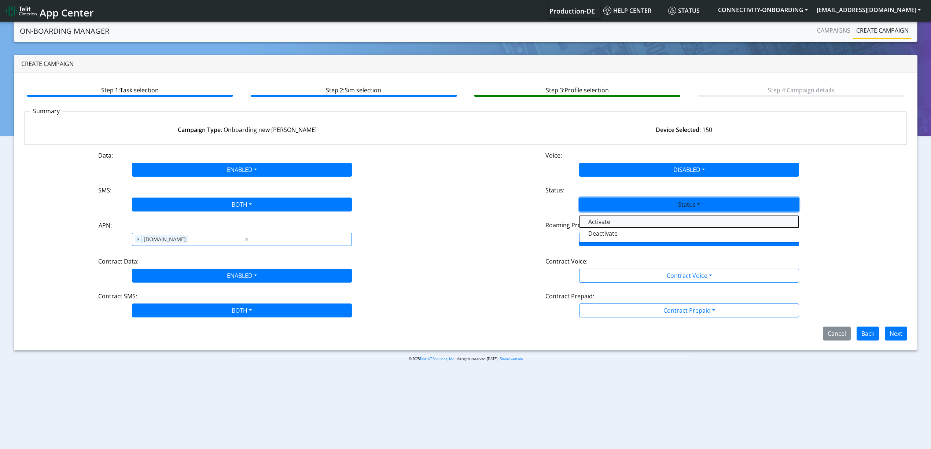
click at [597, 225] on button "Activate" at bounding box center [688, 222] width 219 height 12
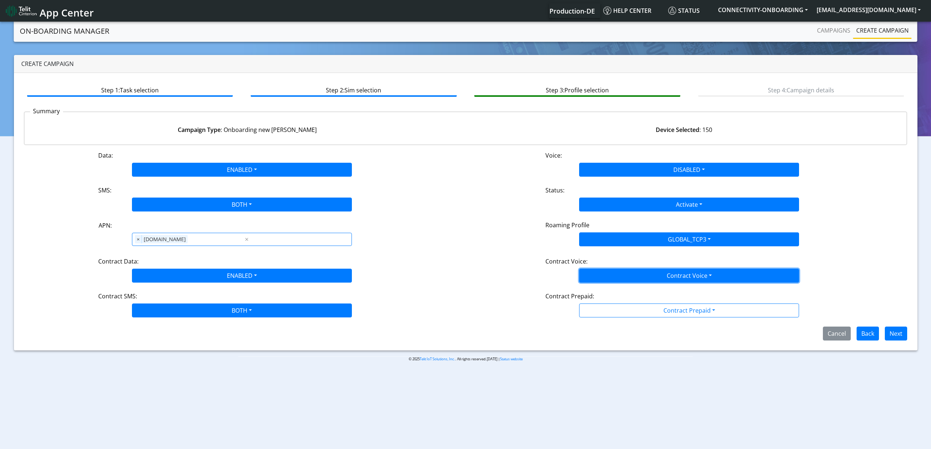
click at [605, 276] on button "Contract Voice" at bounding box center [689, 276] width 220 height 14
drag, startPoint x: 601, startPoint y: 297, endPoint x: 610, endPoint y: 316, distance: 21.5
click at [600, 297] on Voicedisabled-dropdown "Disabled" at bounding box center [688, 293] width 219 height 12
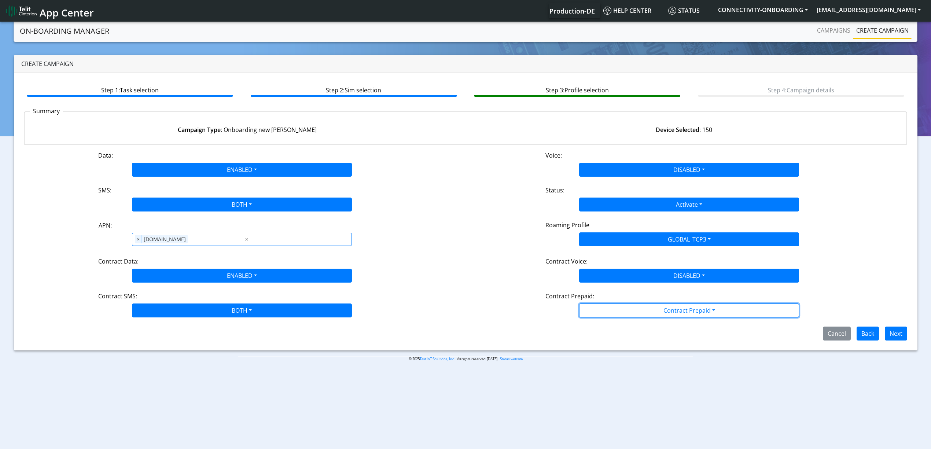
click at [610, 317] on button "Contract Prepaid" at bounding box center [689, 310] width 220 height 14
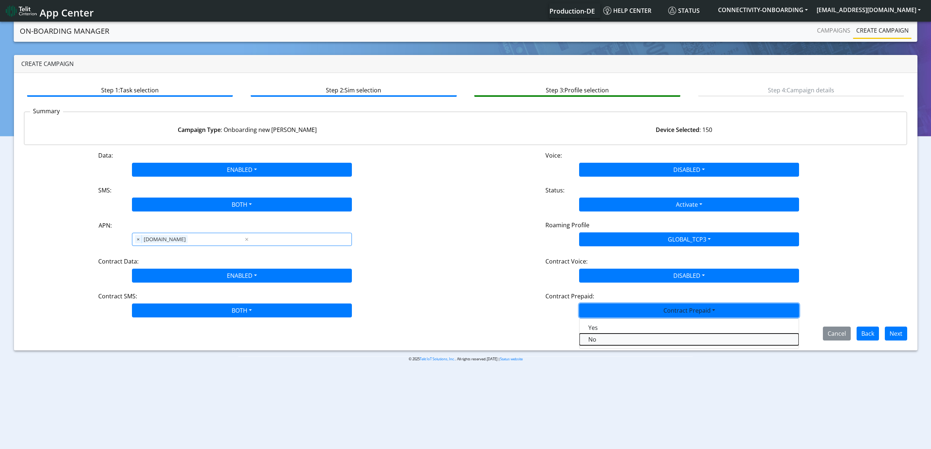
click at [611, 338] on Prepaidnotprepaid-dropdown "No" at bounding box center [688, 340] width 219 height 12
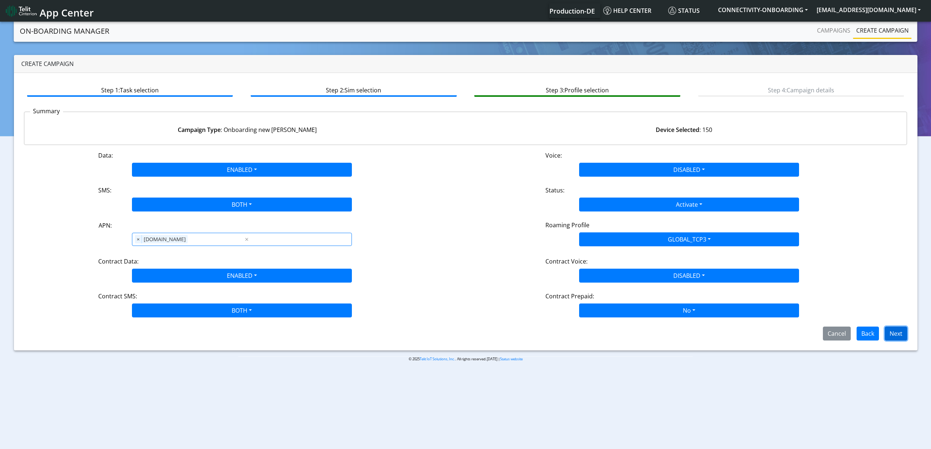
click at [901, 336] on button "Next" at bounding box center [896, 334] width 22 height 14
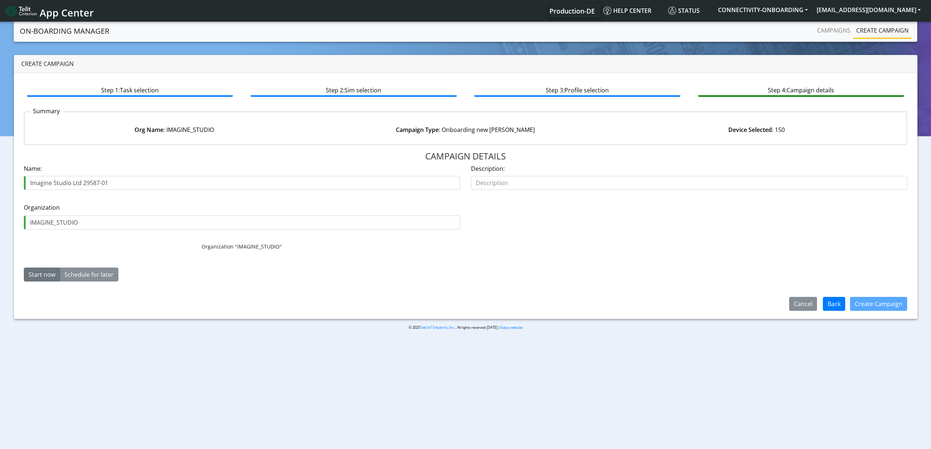
drag, startPoint x: 112, startPoint y: 181, endPoint x: 116, endPoint y: 181, distance: 4.4
click at [116, 181] on input "Imagine Studio Ltd 29587-01" at bounding box center [242, 183] width 436 height 14
type input "Imagine Studio Ltd 29587-02"
click at [869, 305] on button "Create Campaign" at bounding box center [878, 304] width 57 height 14
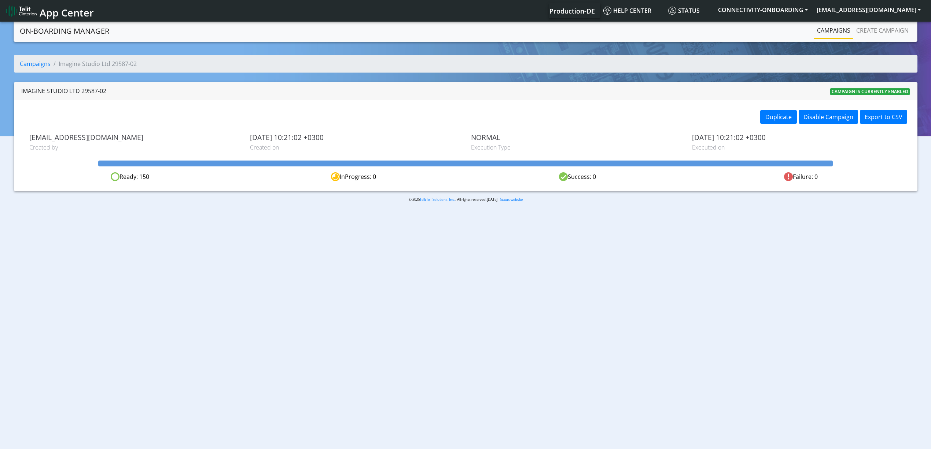
click at [829, 30] on link "Campaigns" at bounding box center [833, 30] width 39 height 15
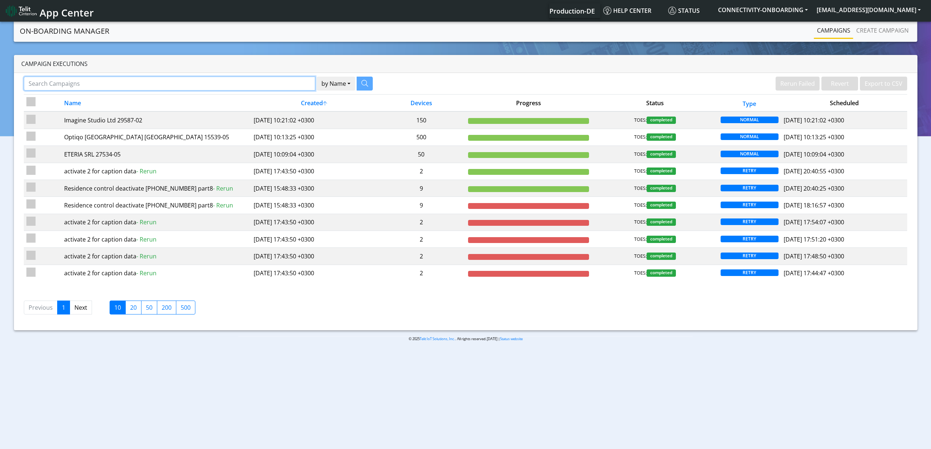
click at [214, 89] on input "Search Campaigns" at bounding box center [169, 84] width 291 height 14
paste input "AutoPi.io ApS"
drag, startPoint x: 50, startPoint y: 84, endPoint x: 95, endPoint y: 84, distance: 45.1
click at [92, 84] on input "AutoPi.io ApS" at bounding box center [165, 84] width 282 height 14
type input "Auto"
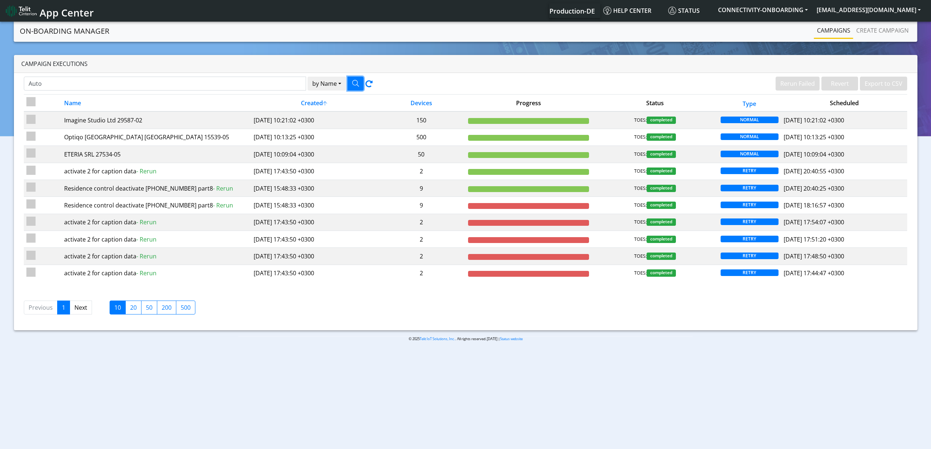
click at [351, 82] on button "button" at bounding box center [355, 84] width 16 height 14
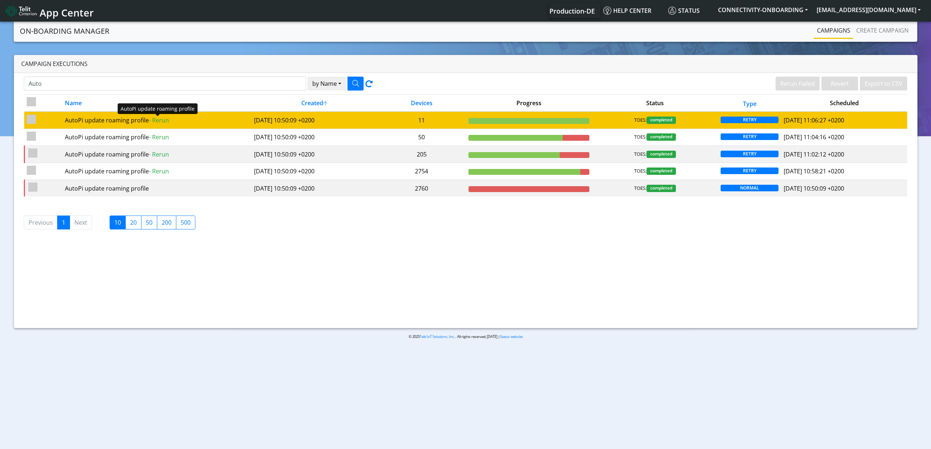
click at [184, 122] on div "AutoPi update roaming profile - Rerun" at bounding box center [157, 120] width 184 height 9
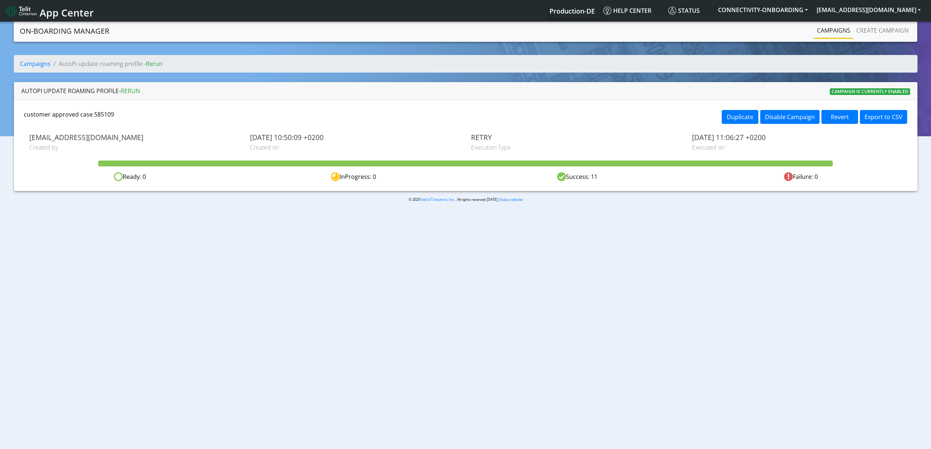
click at [723, 132] on div "customer approved case 585109 Duplicate Disable Campaign Revert Export to CSV y…" at bounding box center [465, 145] width 903 height 91
click at [729, 125] on div "Duplicate Disable Campaign Revert Export to CSV" at bounding box center [813, 118] width 187 height 16
click at [731, 120] on button "Duplicate" at bounding box center [740, 117] width 37 height 14
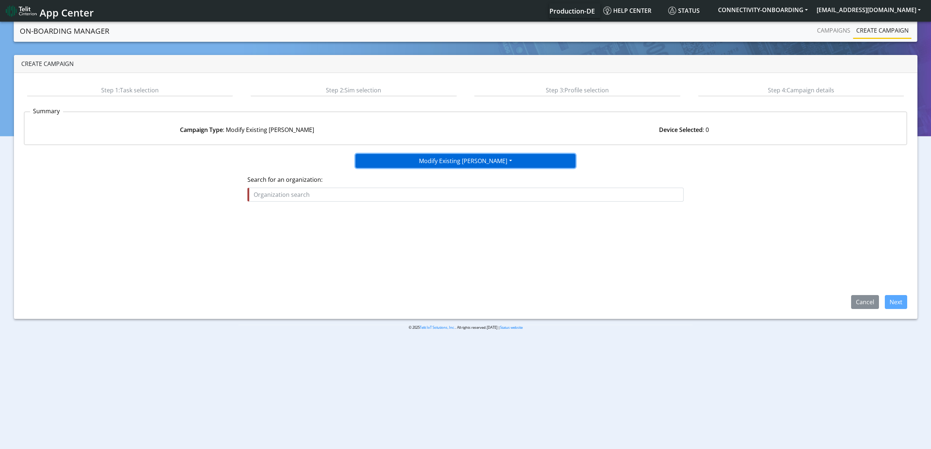
click at [424, 156] on button "Modify Existing SIMs" at bounding box center [466, 161] width 220 height 14
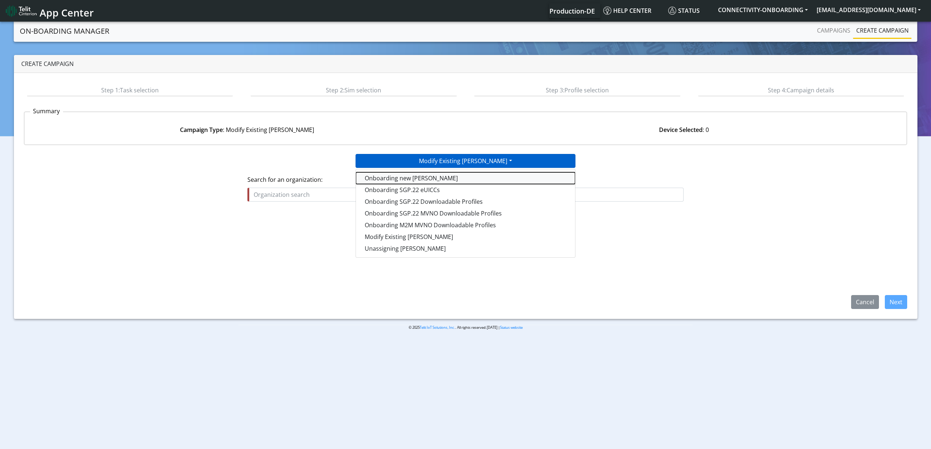
click at [416, 174] on tasktoes-dropdown "Onboarding new SIMs" at bounding box center [465, 178] width 219 height 12
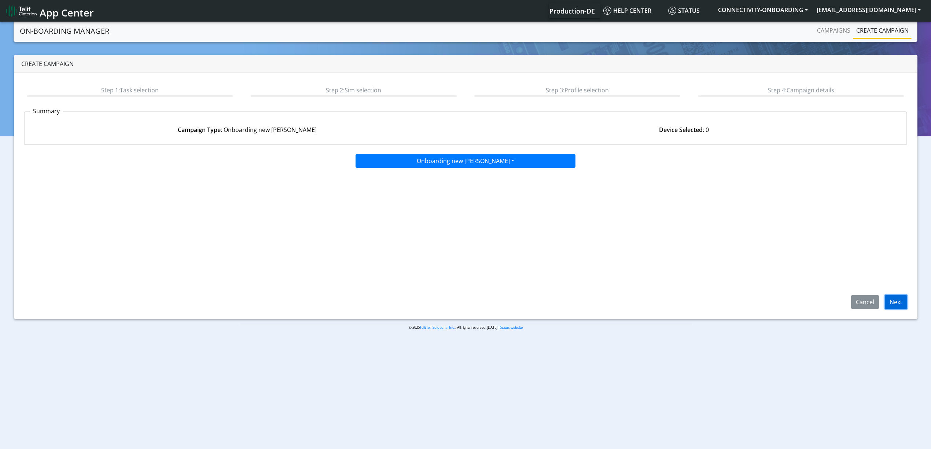
click at [907, 302] on button "Next" at bounding box center [896, 302] width 22 height 14
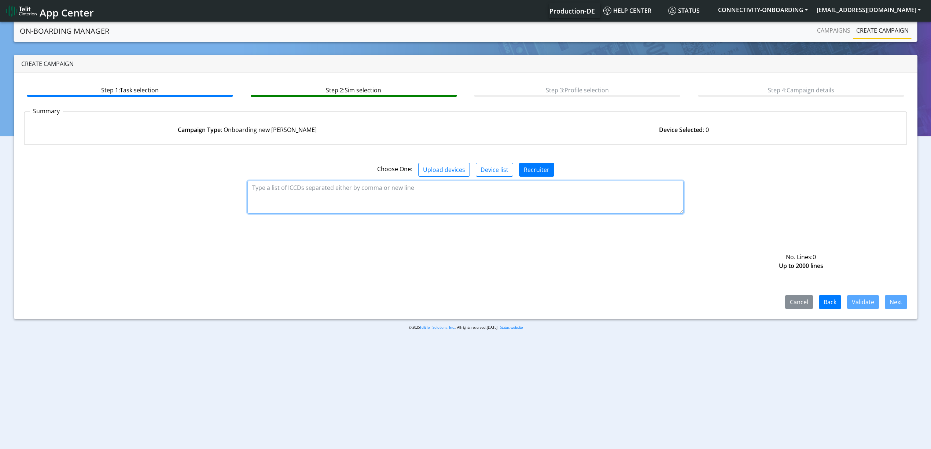
click at [672, 202] on textarea at bounding box center [465, 197] width 436 height 33
paste textarea "89358151000027090128 89358151000027090136 89358151000027090144 8935815100002709…"
type textarea "89358151000027090128 89358151000027090136 89358151000027090144 8935815100002709…"
click at [868, 304] on button "Validate" at bounding box center [863, 302] width 32 height 14
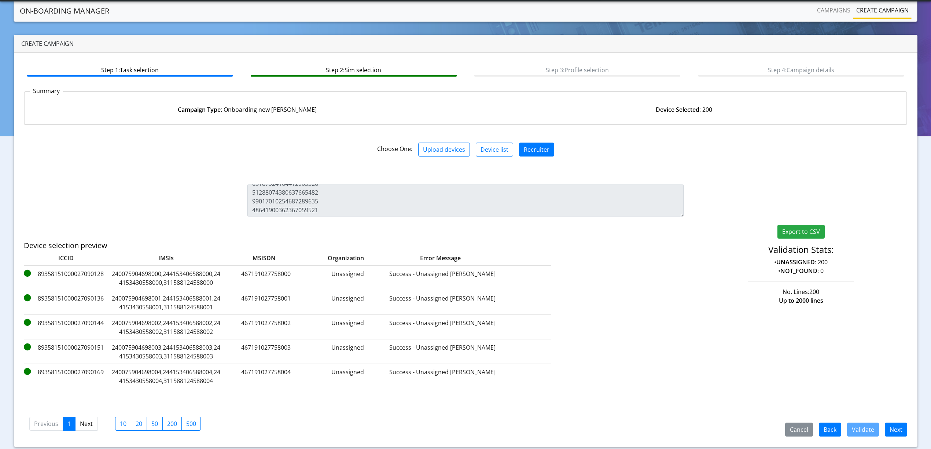
scroll to position [21, 0]
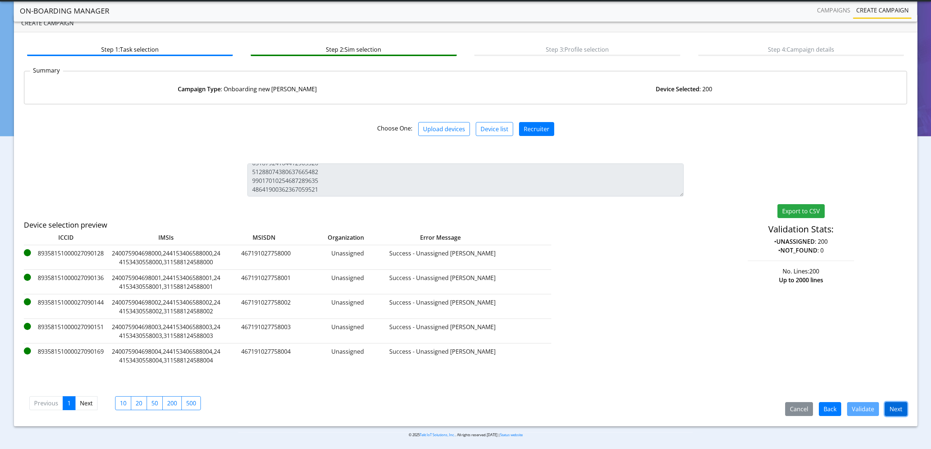
click at [893, 407] on button "Next" at bounding box center [896, 409] width 22 height 14
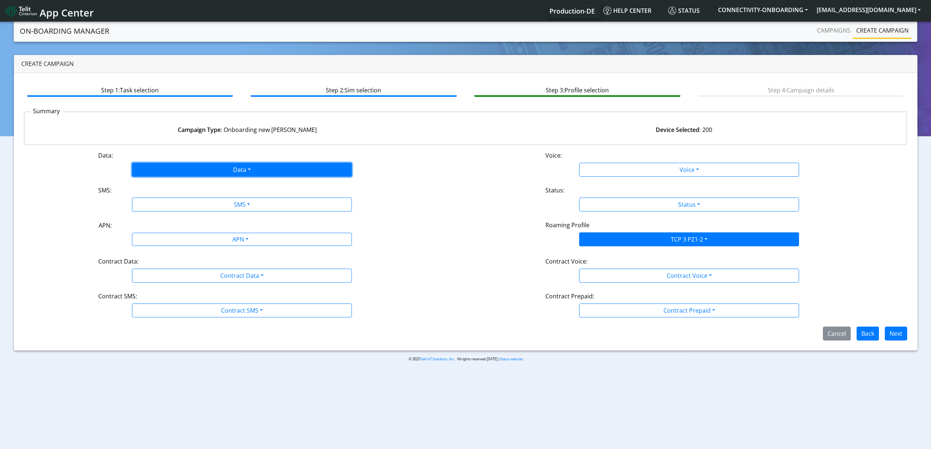
click at [254, 167] on button "Data" at bounding box center [242, 170] width 220 height 14
click at [160, 197] on button "Enabled" at bounding box center [241, 199] width 219 height 12
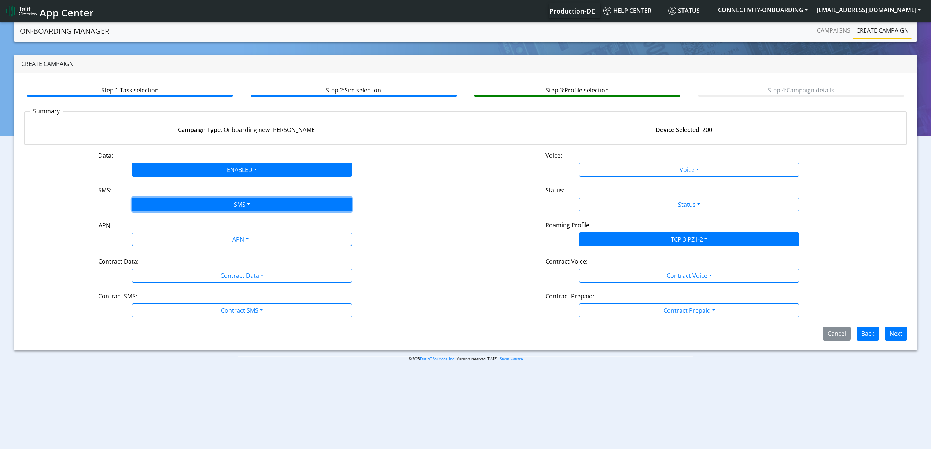
click at [168, 205] on button "SMS" at bounding box center [242, 205] width 220 height 14
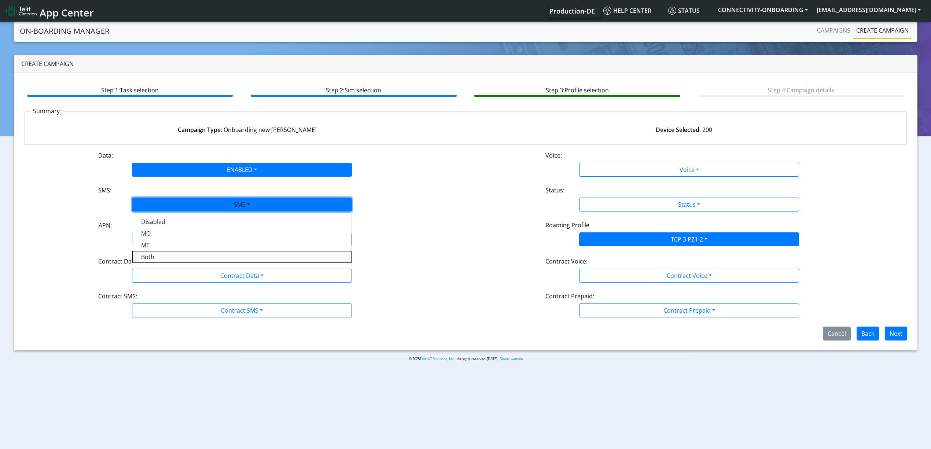
drag, startPoint x: 163, startPoint y: 254, endPoint x: 169, endPoint y: 248, distance: 7.8
click at [163, 254] on button "Both" at bounding box center [241, 257] width 219 height 12
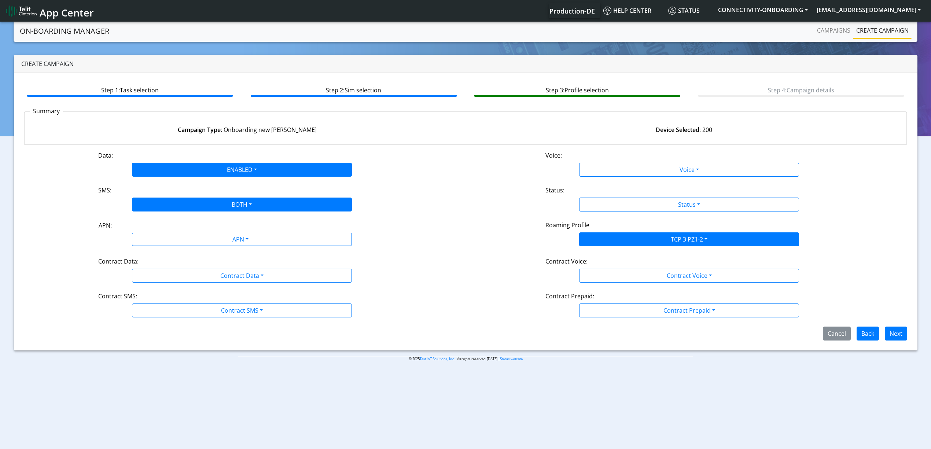
click at [170, 247] on div "APN: APN" at bounding box center [241, 234] width 447 height 27
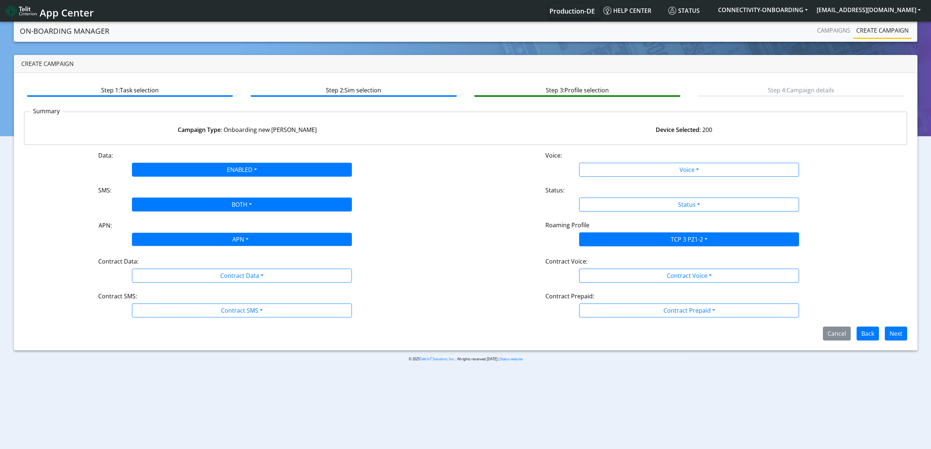
click at [171, 242] on div "APN" at bounding box center [240, 240] width 232 height 14
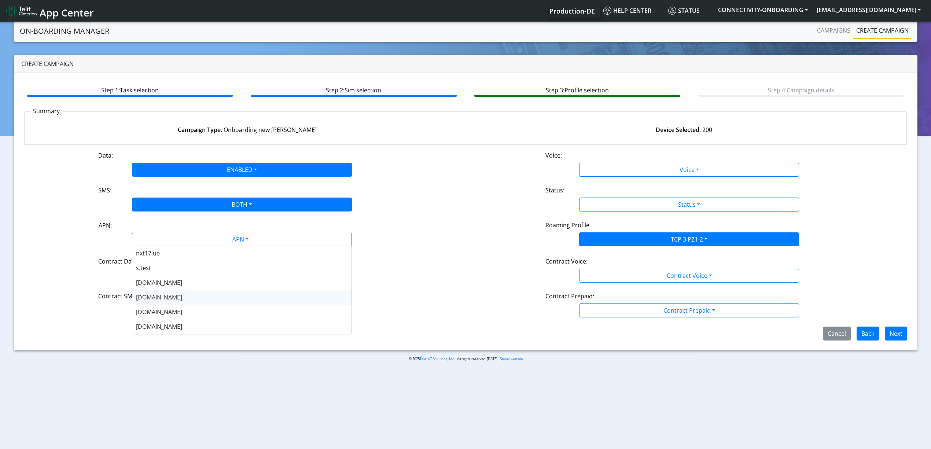
click at [180, 295] on div "nxt20.net" at bounding box center [241, 297] width 219 height 15
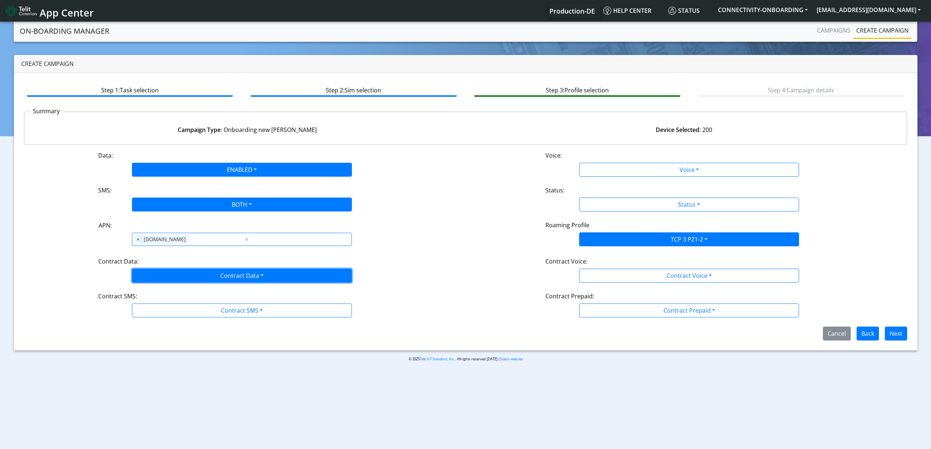
click at [182, 283] on button "Contract Data" at bounding box center [242, 276] width 220 height 14
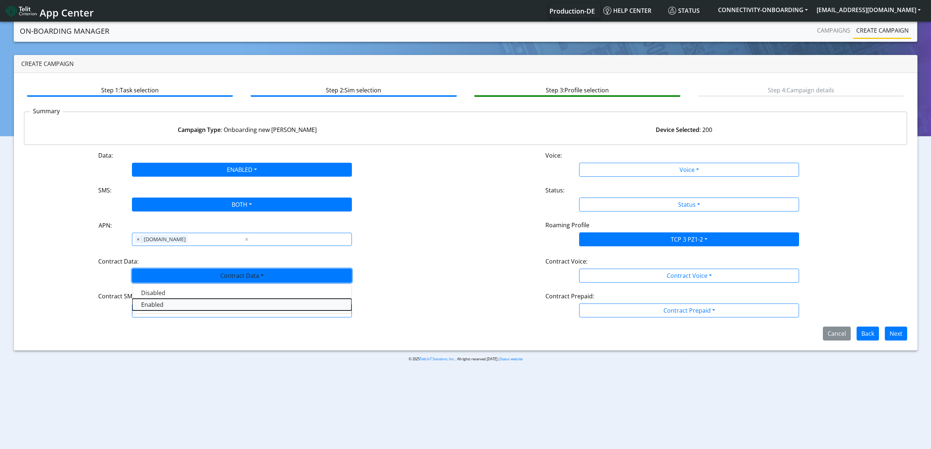
click at [173, 303] on Dataenabled-dropdown "Enabled" at bounding box center [241, 305] width 219 height 12
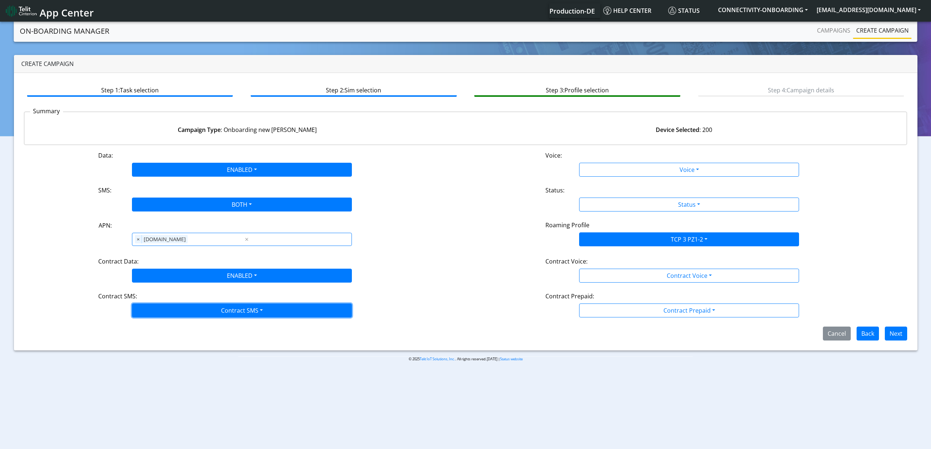
click at [176, 307] on button "Contract SMS" at bounding box center [242, 310] width 220 height 14
click at [163, 351] on SMSmt-dropdown "MT" at bounding box center [241, 351] width 219 height 12
click at [168, 314] on button "MT" at bounding box center [242, 310] width 220 height 14
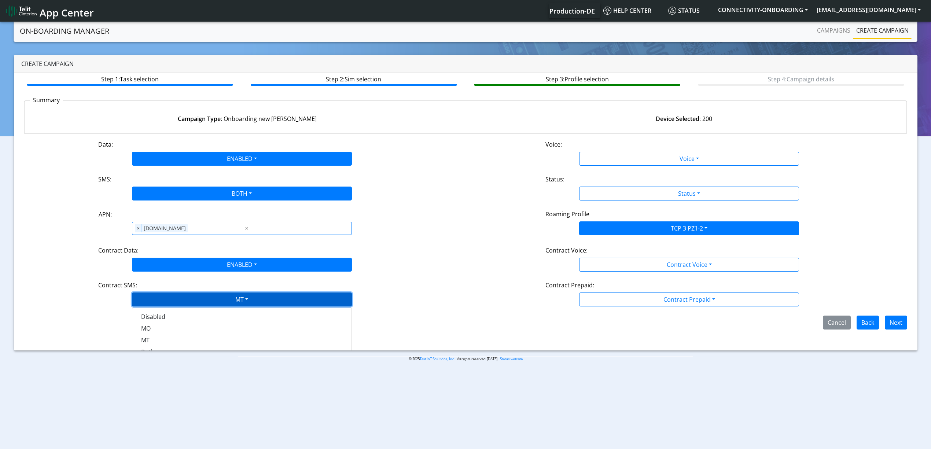
scroll to position [21, 0]
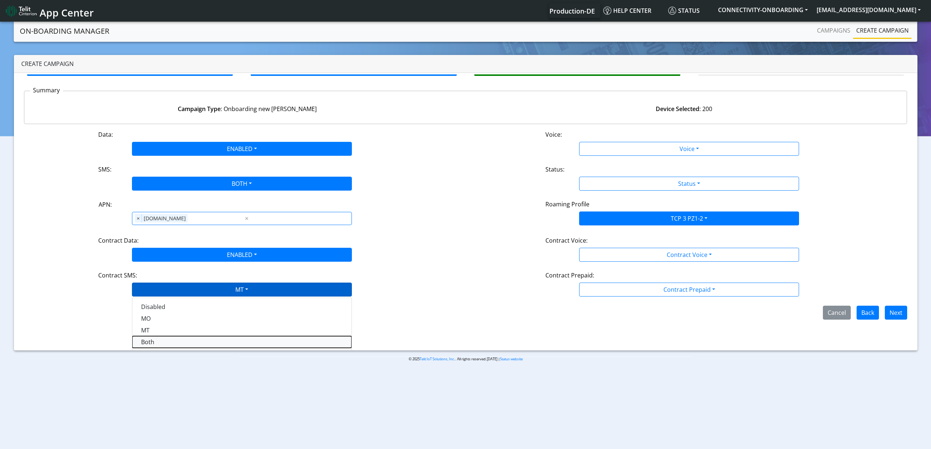
click at [163, 347] on SMSboth-dropdown "Both" at bounding box center [241, 342] width 219 height 12
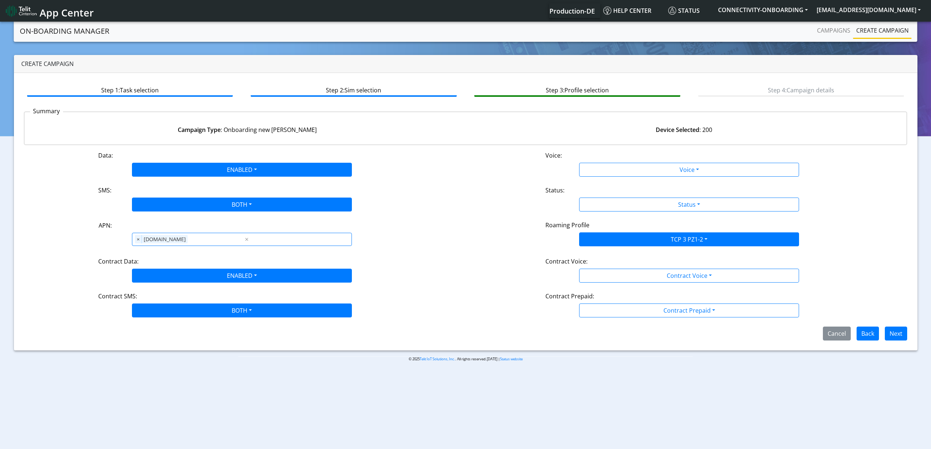
scroll to position [0, 0]
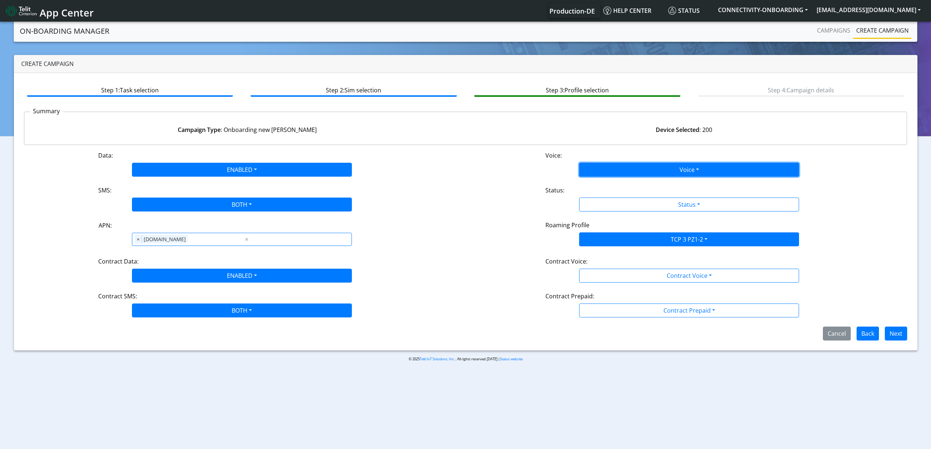
click at [592, 169] on button "Voice" at bounding box center [689, 170] width 220 height 14
click at [597, 184] on button "Disabled" at bounding box center [688, 187] width 219 height 12
click at [607, 196] on div "Status:" at bounding box center [689, 192] width 298 height 12
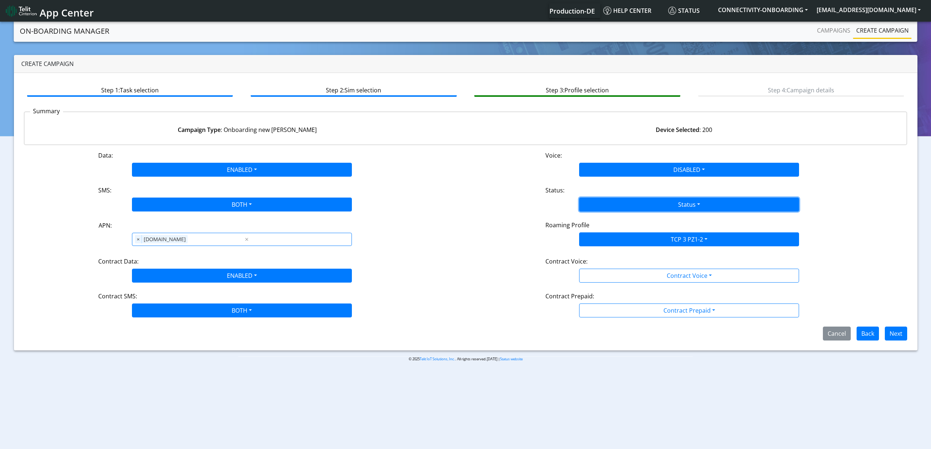
click at [603, 205] on button "Status" at bounding box center [689, 205] width 220 height 14
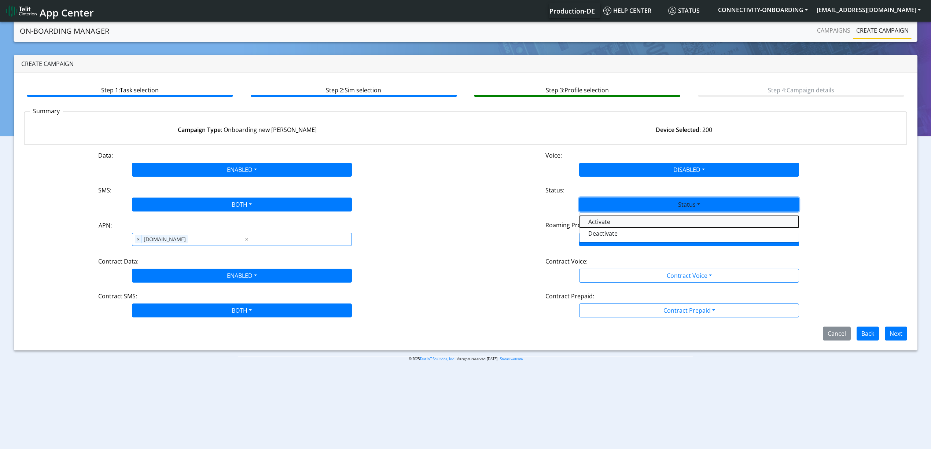
click at [607, 223] on button "Activate" at bounding box center [688, 222] width 219 height 12
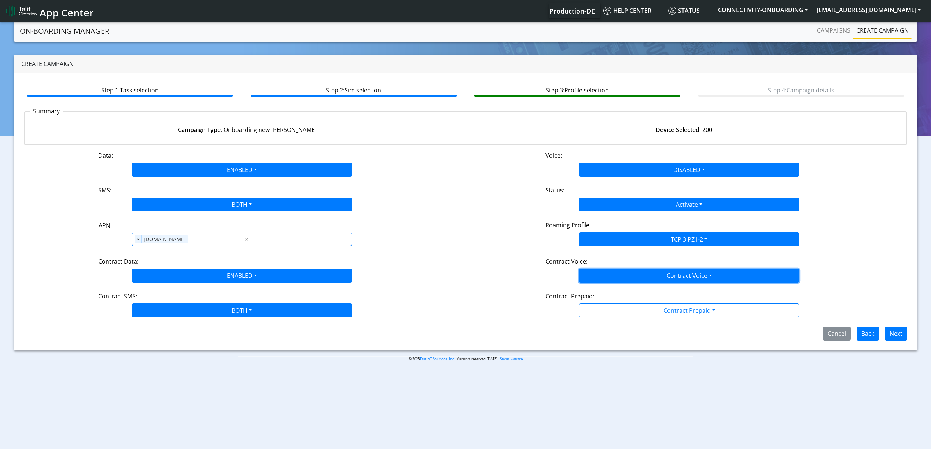
click at [614, 276] on button "Contract Voice" at bounding box center [689, 276] width 220 height 14
click at [610, 292] on Voicedisabled-dropdown "Disabled" at bounding box center [688, 293] width 219 height 12
click at [615, 283] on button "Contract Prepaid" at bounding box center [689, 276] width 220 height 14
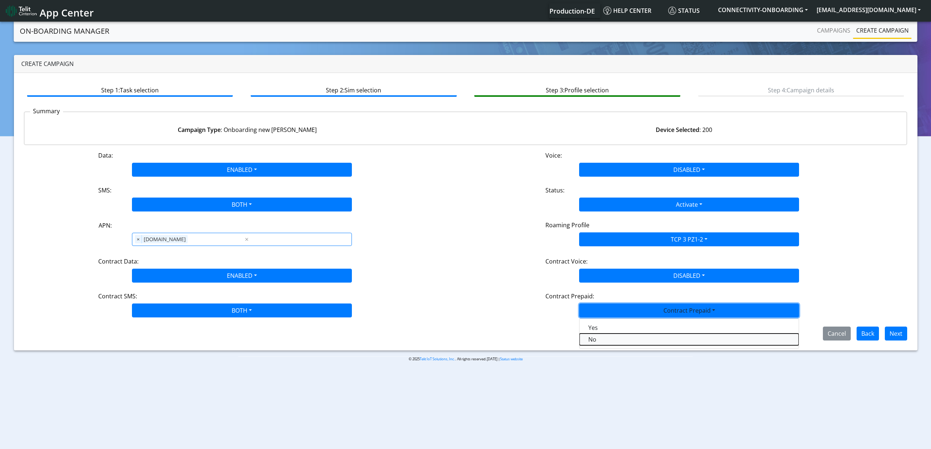
click at [603, 336] on Prepaidnotprepaid-dropdown "No" at bounding box center [688, 340] width 219 height 12
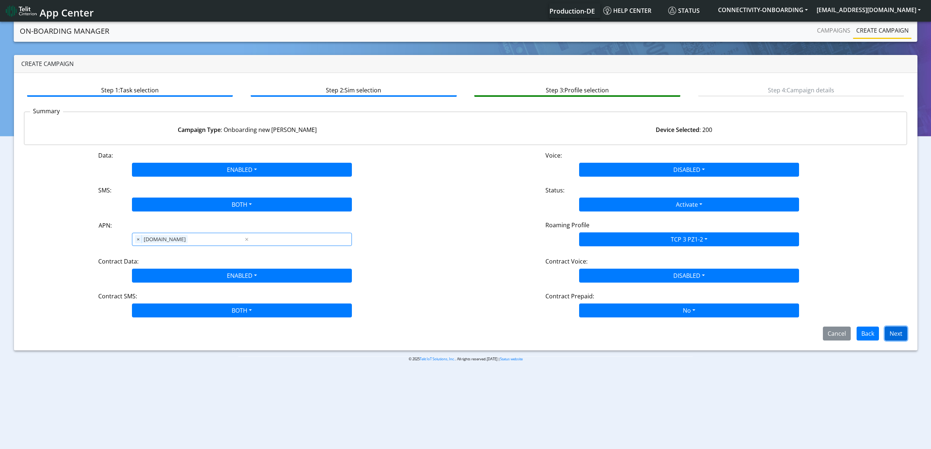
click at [902, 334] on button "Next" at bounding box center [896, 334] width 22 height 14
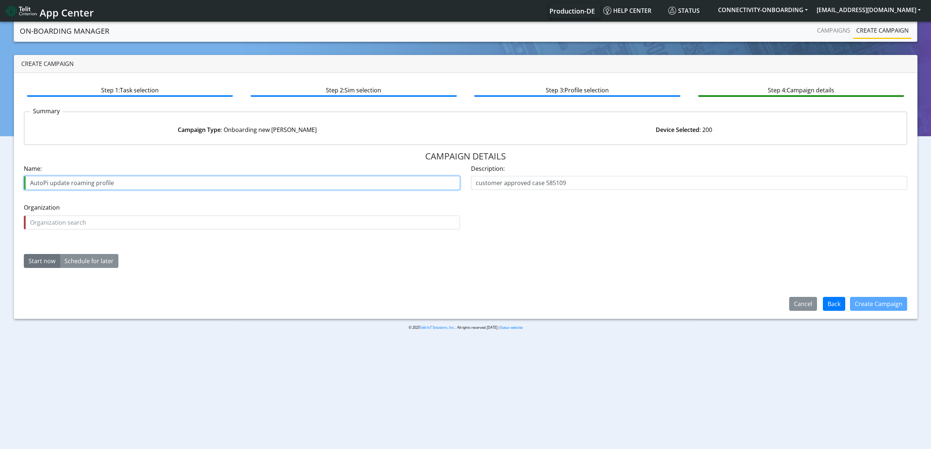
click at [61, 183] on input "AutoPi update roaming profile" at bounding box center [242, 183] width 436 height 14
drag, startPoint x: 61, startPoint y: 183, endPoint x: 103, endPoint y: 183, distance: 42.1
click at [103, 183] on input "AutoPi update roaming profile" at bounding box center [242, 183] width 436 height 14
paste input "120825-Telit / 17368"
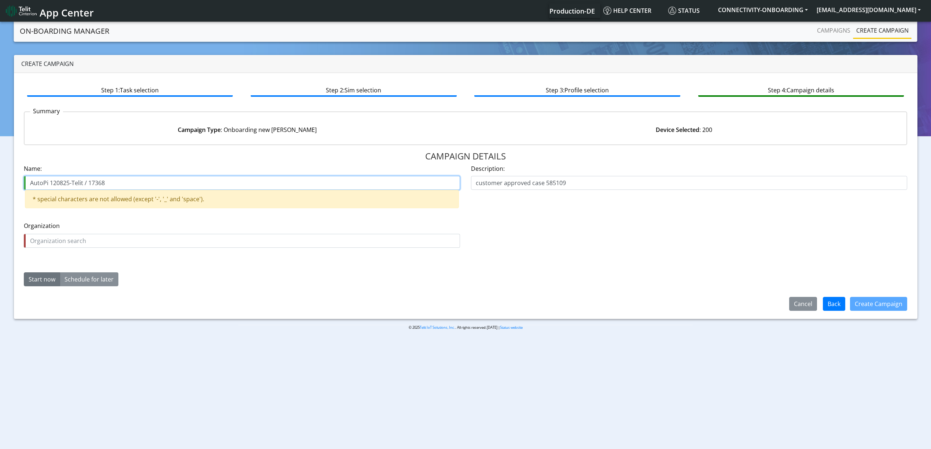
drag, startPoint x: 68, startPoint y: 183, endPoint x: 88, endPoint y: 183, distance: 19.8
click at [88, 183] on input "AutoPi 120825-Telit / 17368" at bounding box center [242, 183] width 436 height 14
drag, startPoint x: 75, startPoint y: 182, endPoint x: 50, endPoint y: 184, distance: 24.6
click at [50, 184] on input "AutoPi 120825 / 17368" at bounding box center [242, 183] width 436 height 14
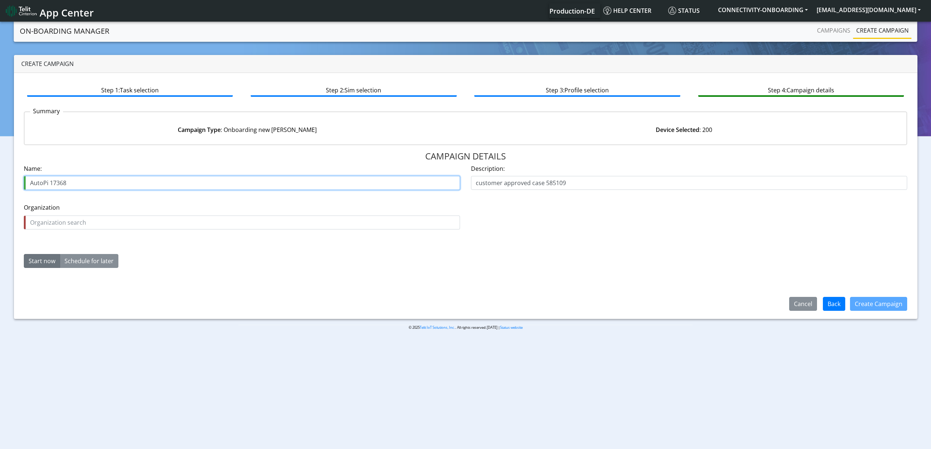
click at [88, 185] on input "AutoPi 17368" at bounding box center [242, 183] width 436 height 14
type input "AutoPi 17368"
click at [101, 213] on div "Organization is required Organization" at bounding box center [242, 216] width 436 height 26
click at [91, 216] on input "text" at bounding box center [242, 223] width 436 height 14
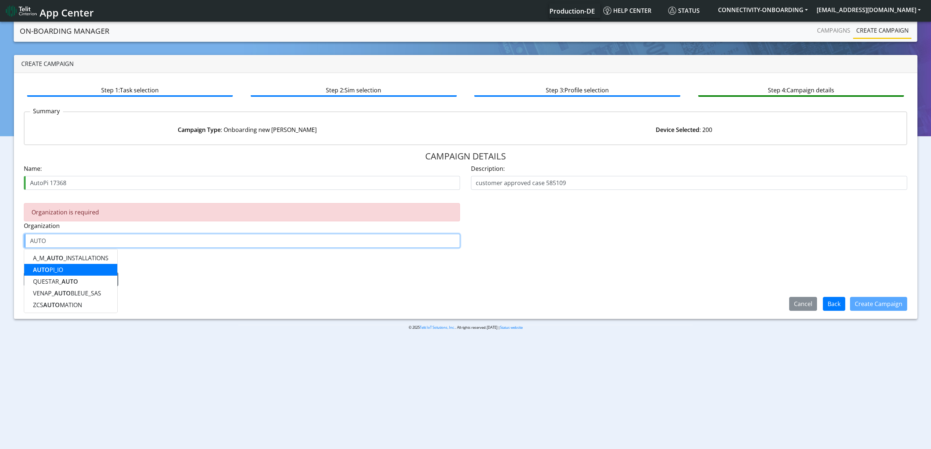
click at [89, 266] on button "AUTO PI_IO" at bounding box center [70, 270] width 93 height 12
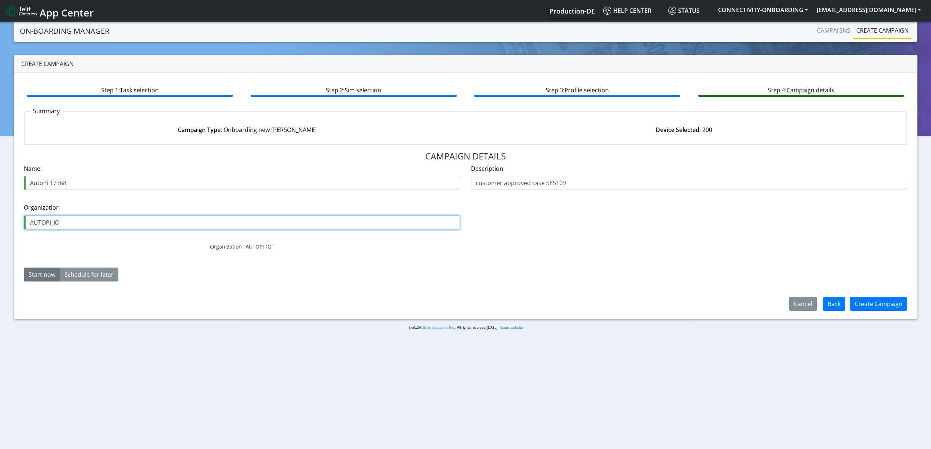
type input "AUTOPI_IO"
click at [877, 301] on button "Create Campaign" at bounding box center [878, 304] width 57 height 14
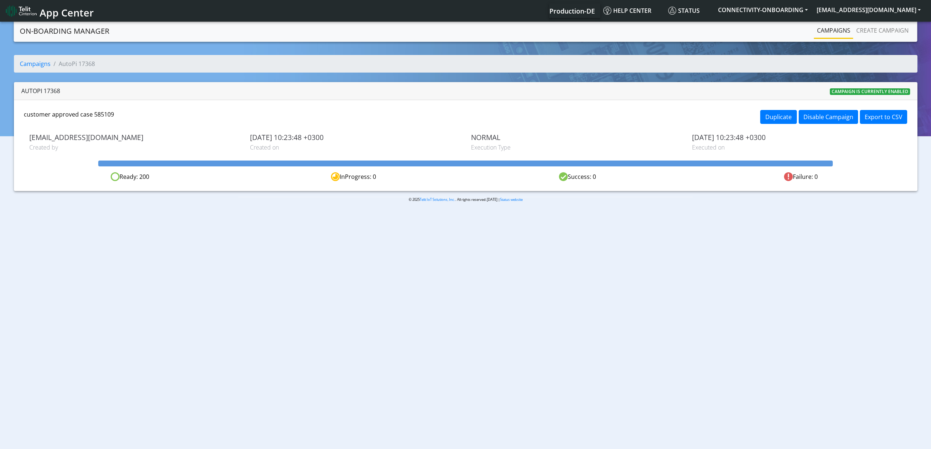
click at [827, 34] on link "Campaigns" at bounding box center [833, 30] width 39 height 15
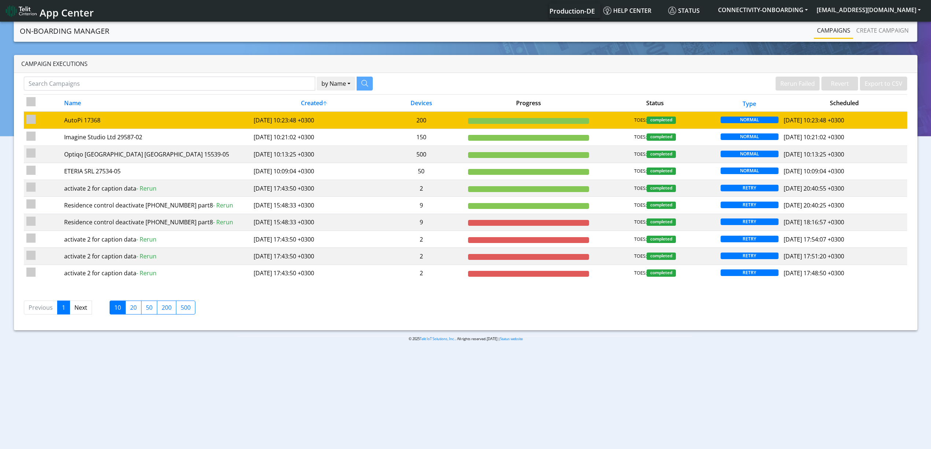
click at [312, 123] on td "2025-08-19 10:23:48 +0300" at bounding box center [314, 119] width 126 height 17
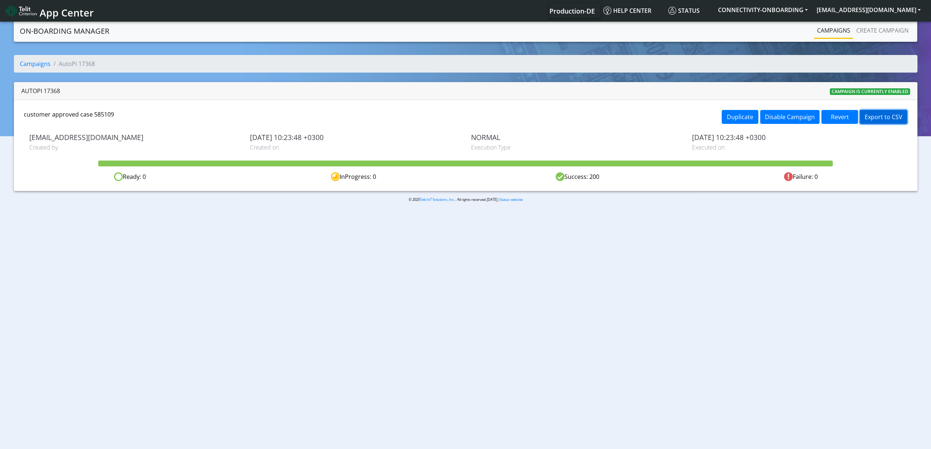
click at [893, 122] on button "Export to CSV" at bounding box center [883, 117] width 47 height 14
click at [843, 32] on link "Campaigns" at bounding box center [833, 30] width 39 height 15
